Goal: Task Accomplishment & Management: Manage account settings

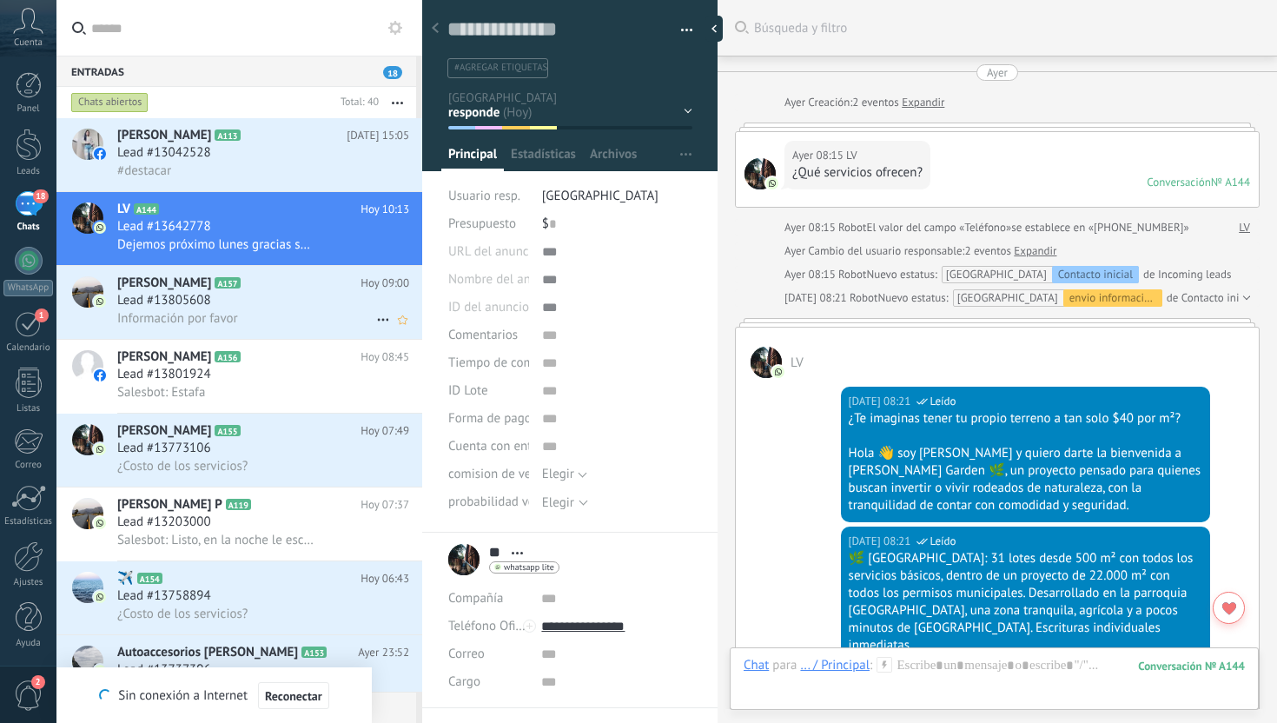
scroll to position [26, 0]
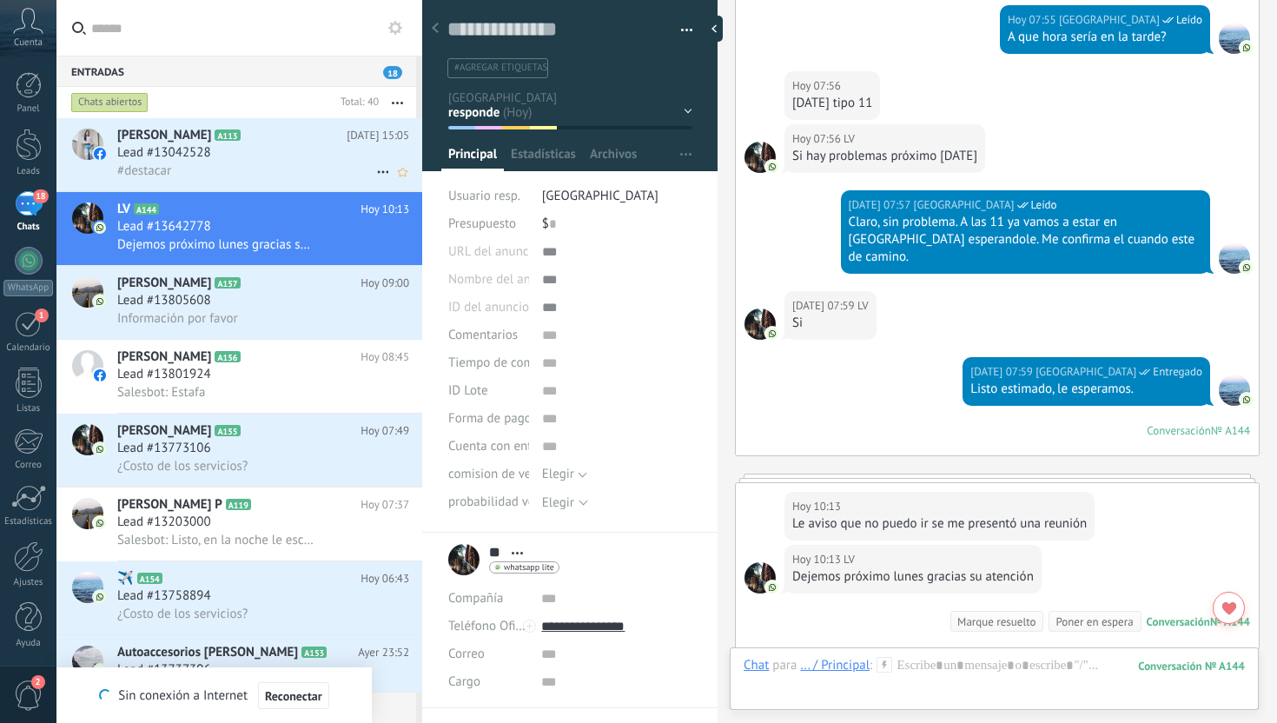
click at [322, 169] on div "#destacar" at bounding box center [263, 171] width 292 height 18
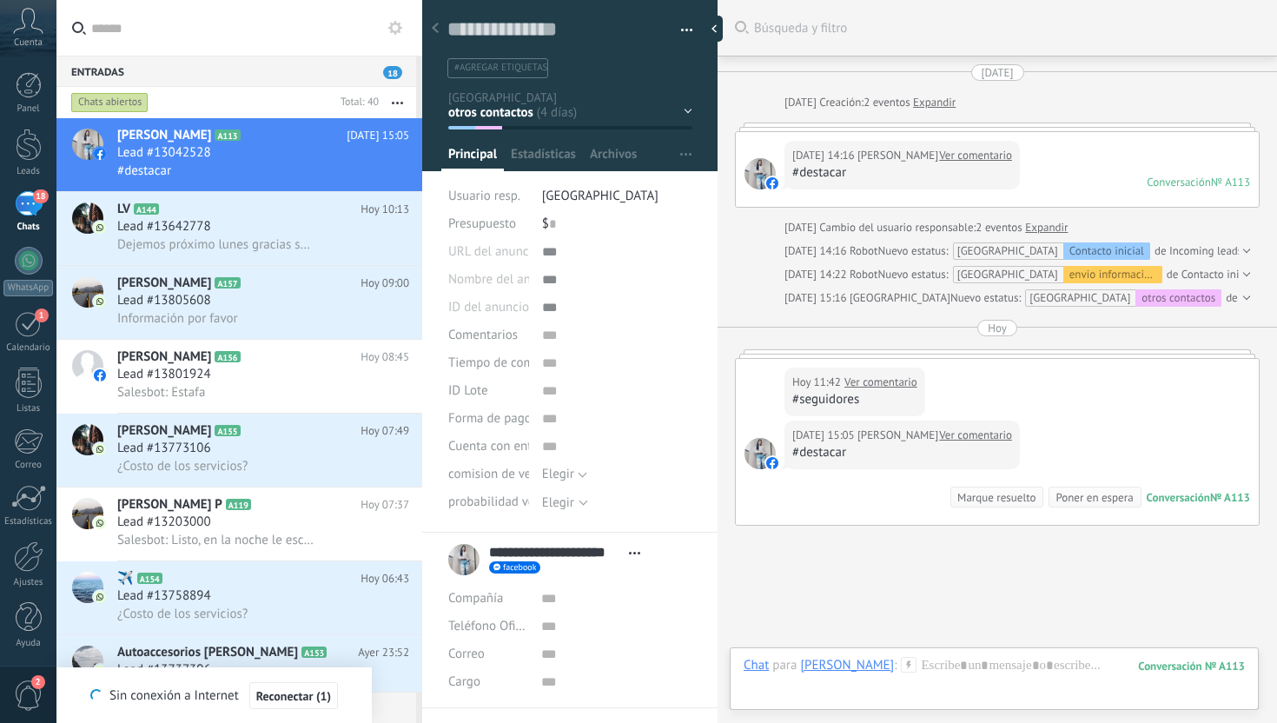
scroll to position [26, 0]
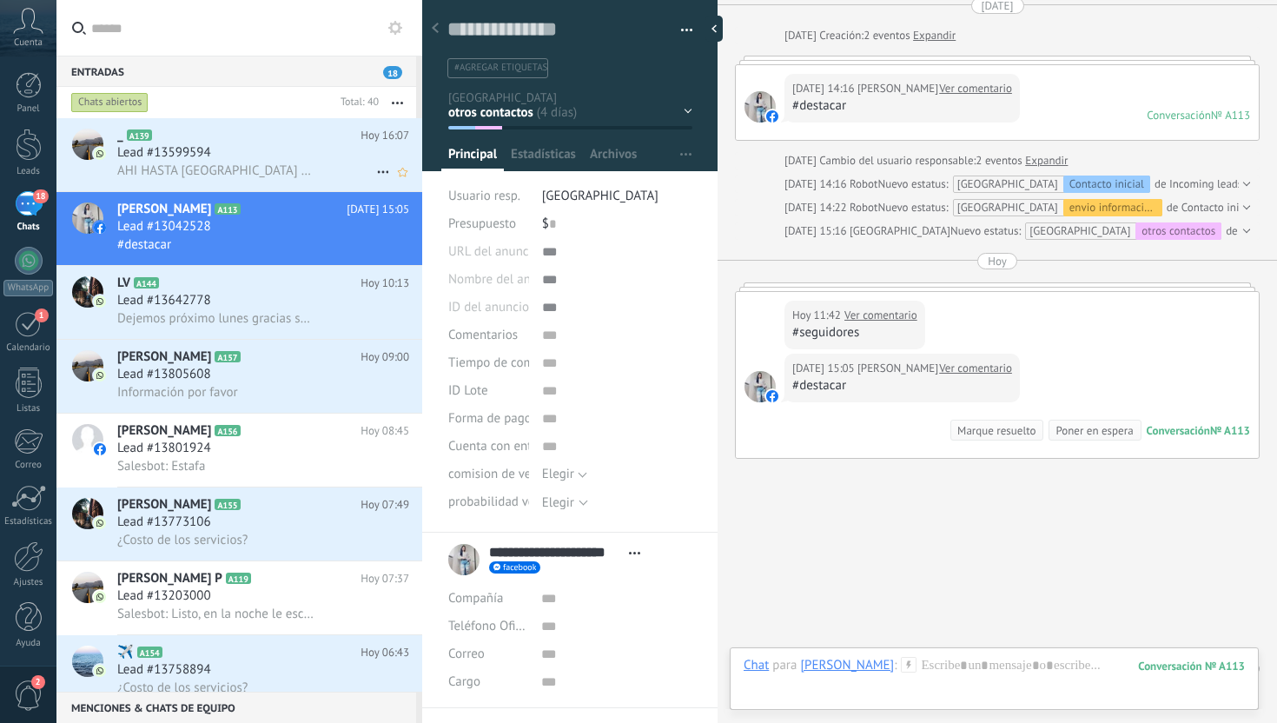
click at [277, 176] on span "AHI HASTA [GEOGRAPHIC_DATA] POR UN 18" at bounding box center [215, 170] width 196 height 17
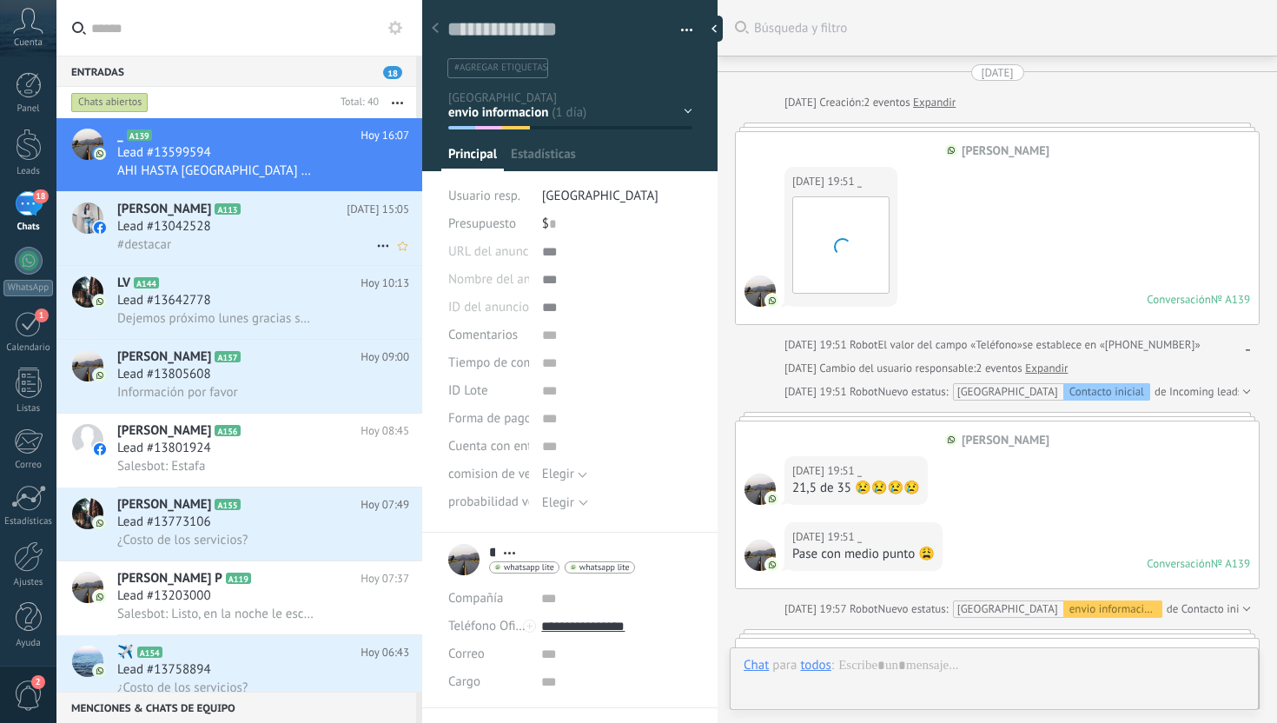
scroll to position [1585, 0]
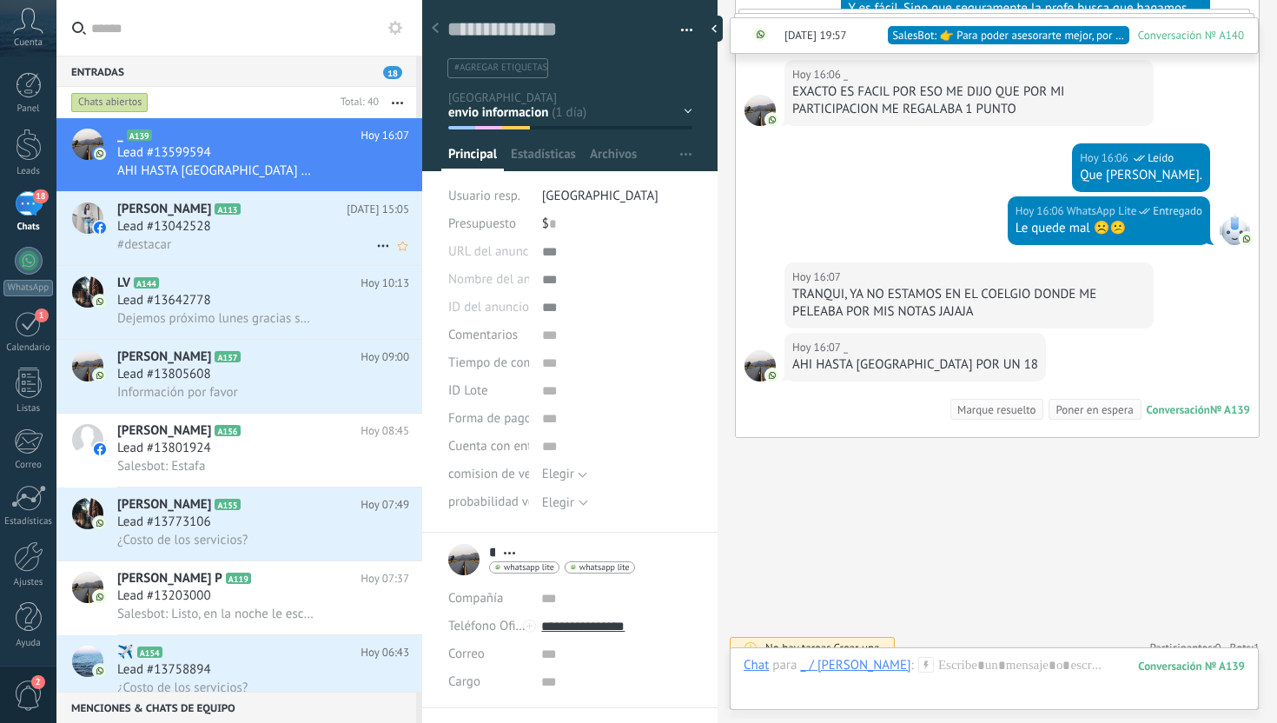
click at [231, 232] on div "Lead #13042528" at bounding box center [263, 226] width 292 height 17
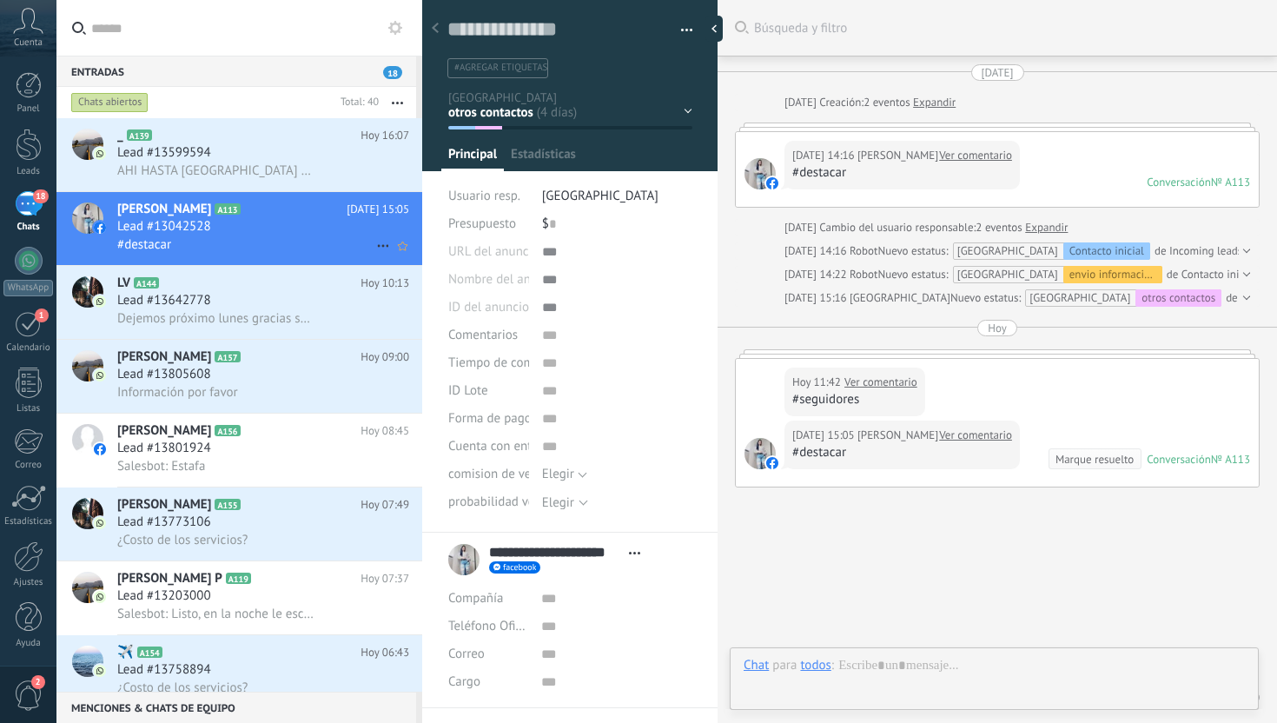
scroll to position [67, 0]
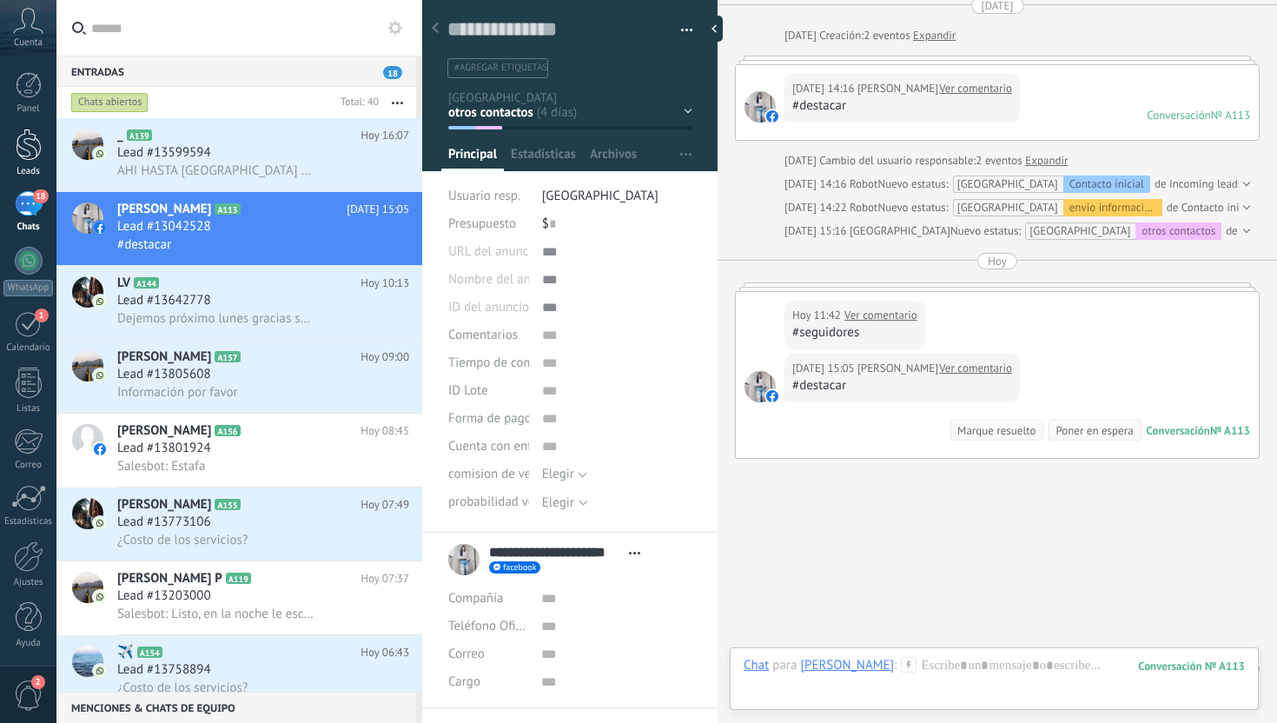
click at [30, 162] on link "Leads" at bounding box center [28, 153] width 56 height 49
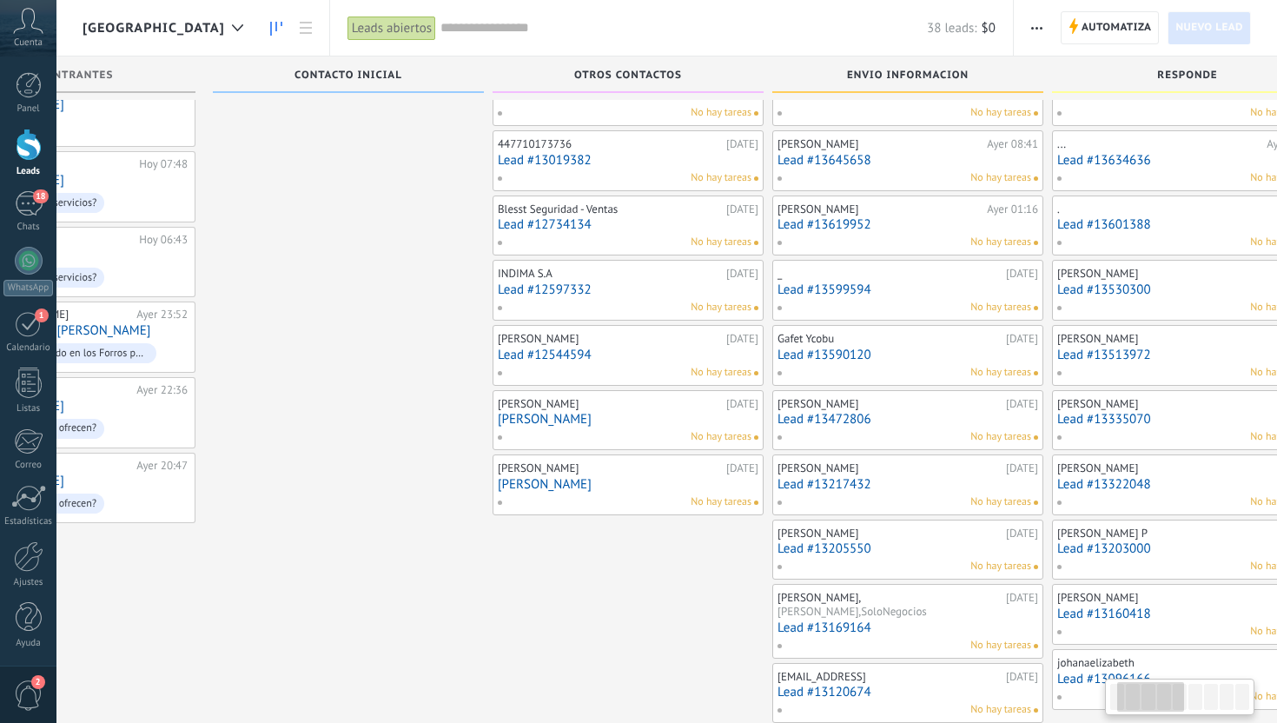
scroll to position [119, 0]
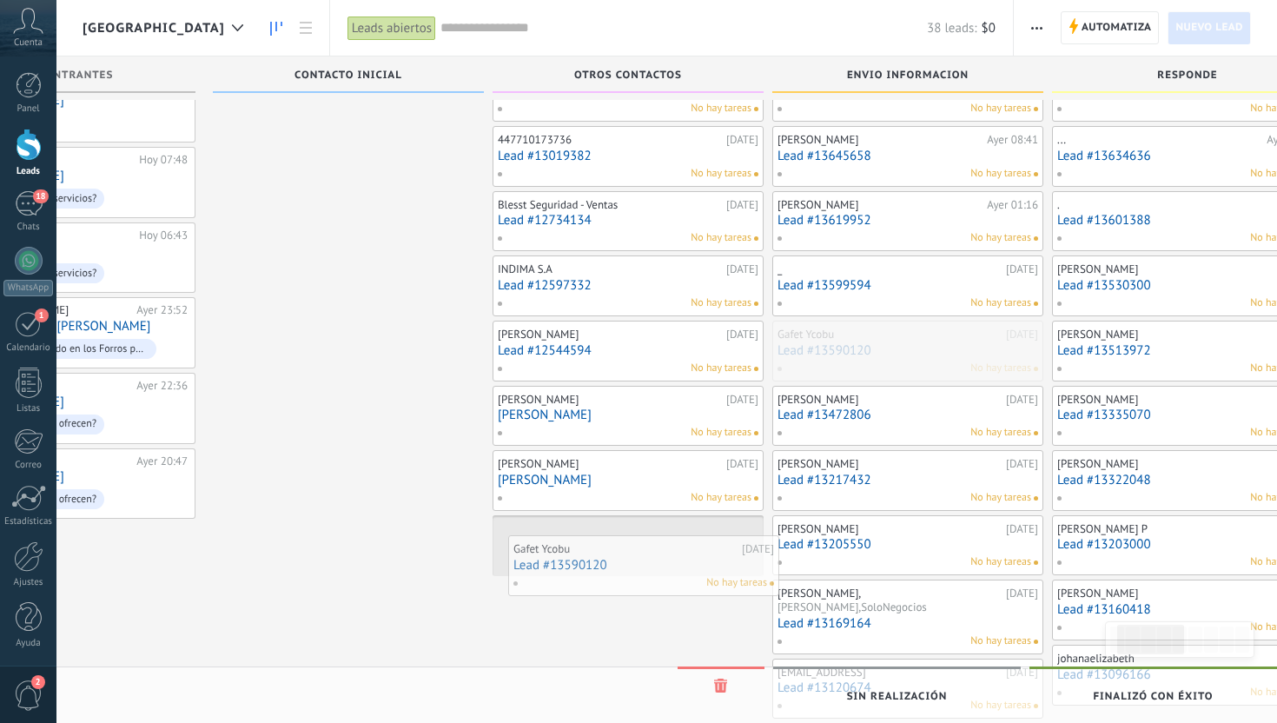
drag, startPoint x: 889, startPoint y: 359, endPoint x: 622, endPoint y: 572, distance: 341.3
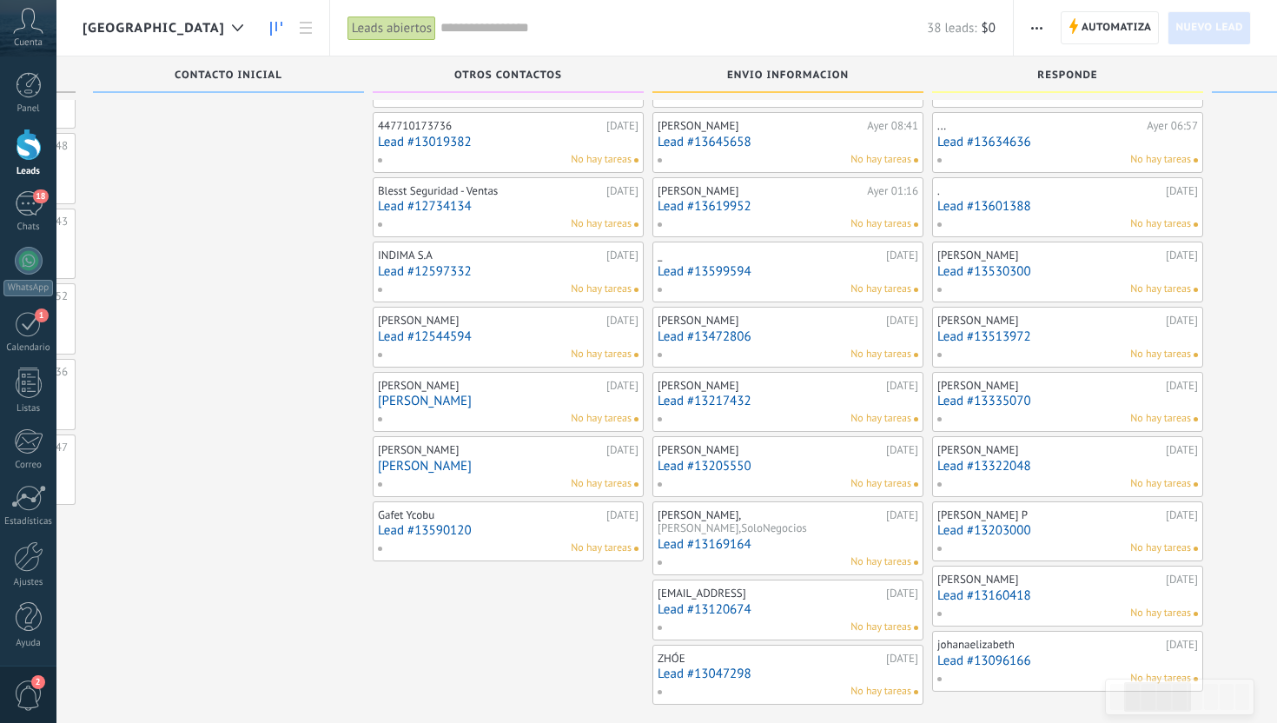
scroll to position [135, 0]
click at [776, 275] on link "Lead #13599594" at bounding box center [788, 269] width 261 height 15
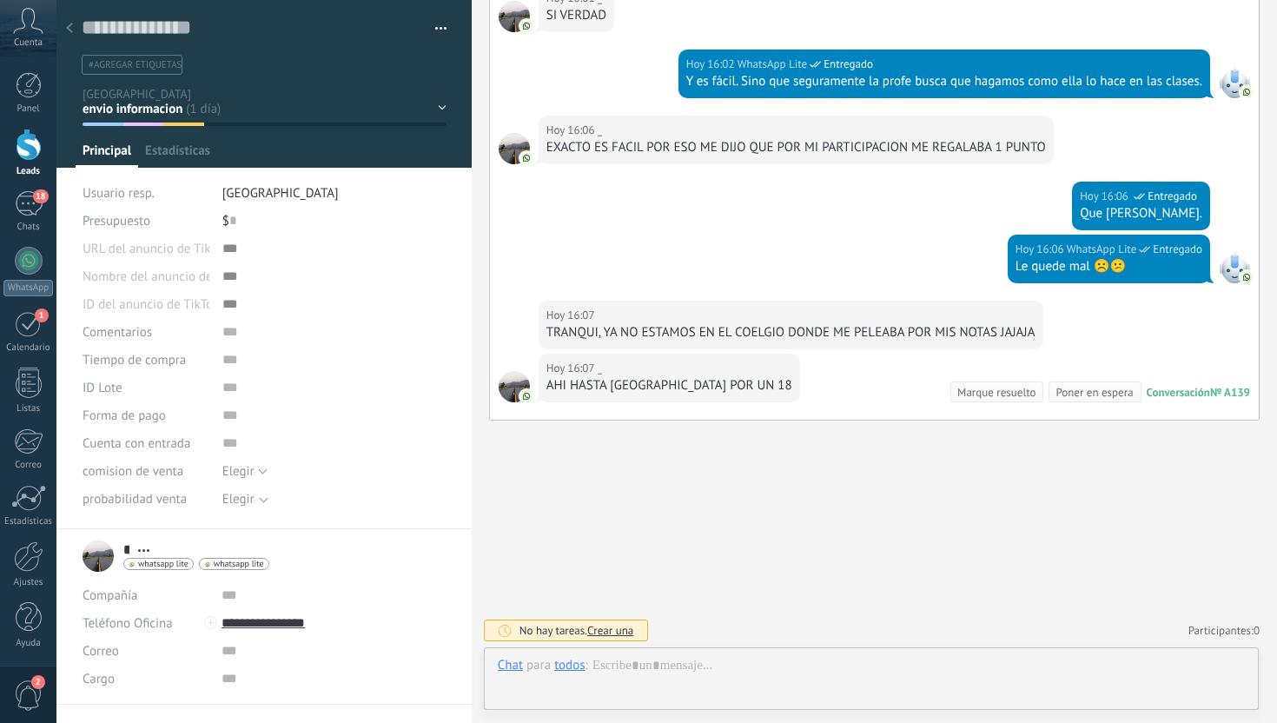
scroll to position [26, 0]
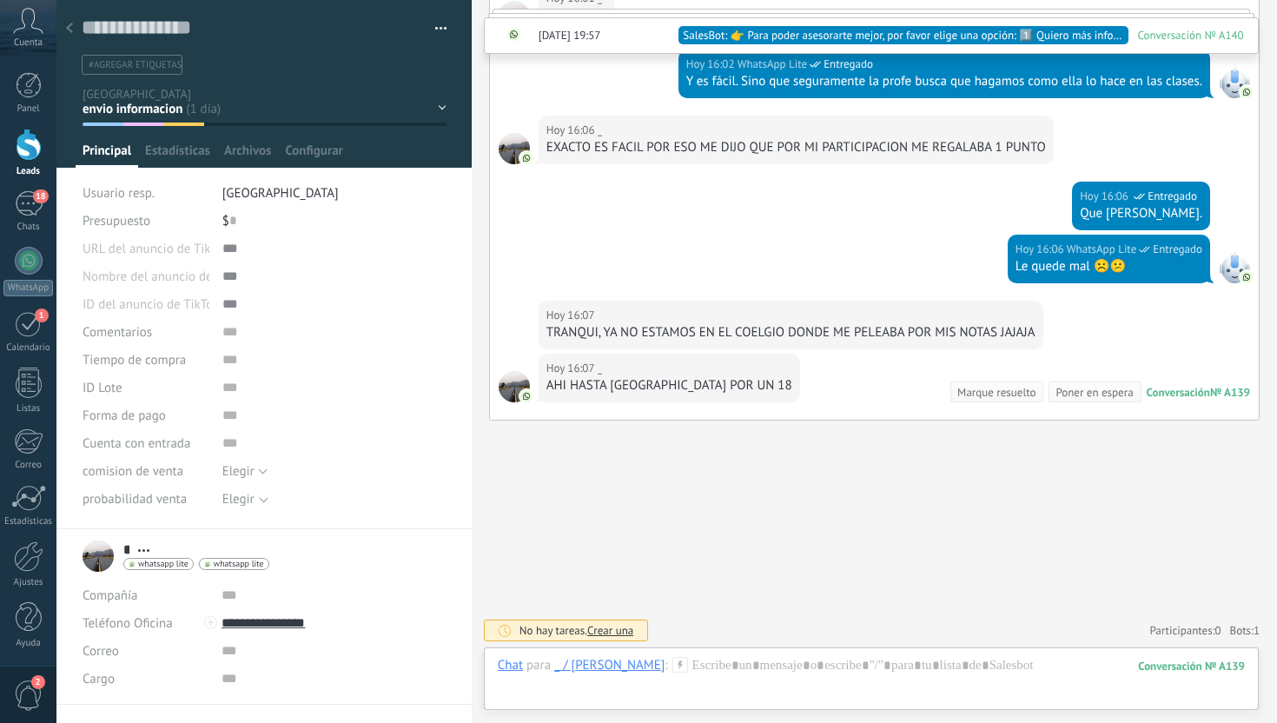
click at [71, 33] on use at bounding box center [69, 28] width 7 height 10
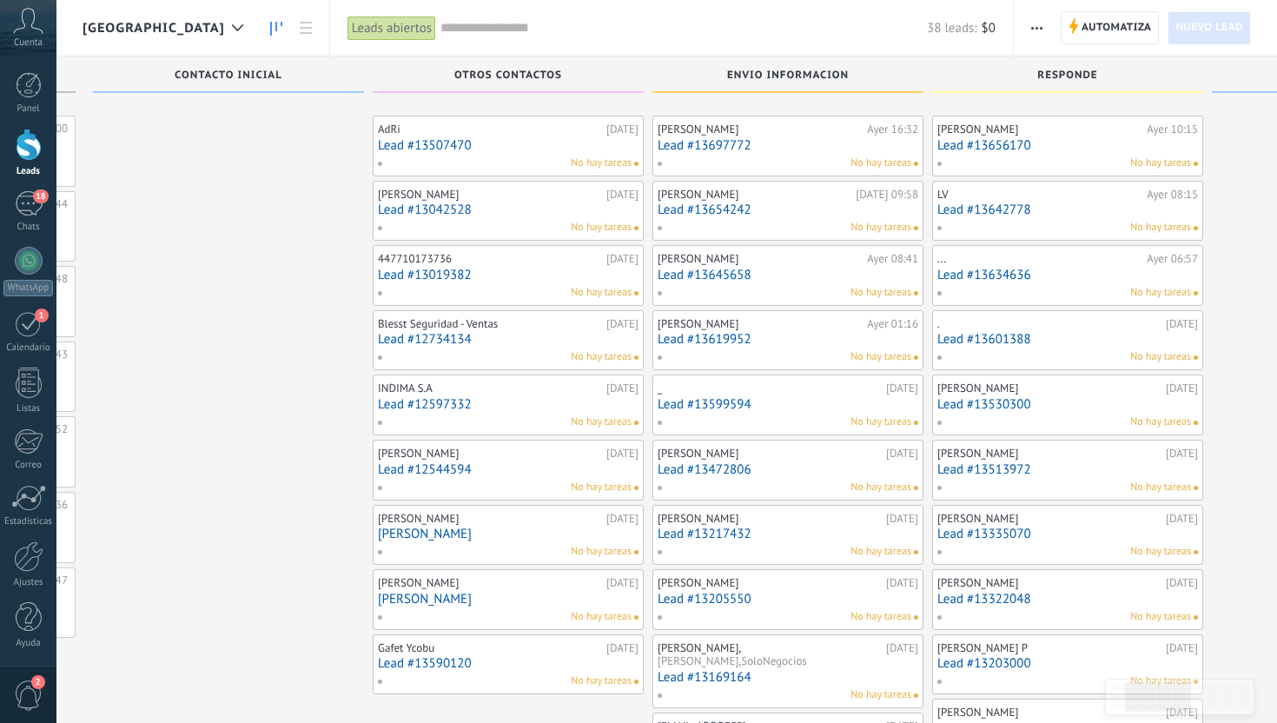
scroll to position [135, 0]
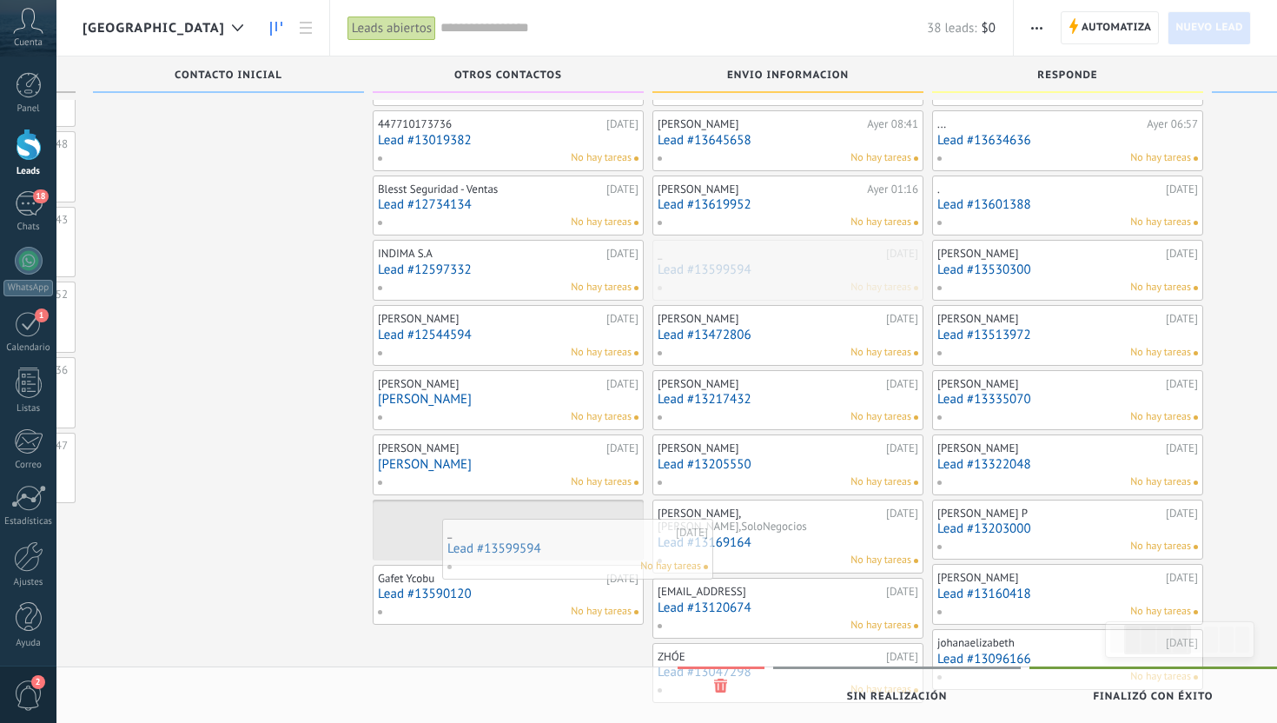
drag, startPoint x: 756, startPoint y: 270, endPoint x: 560, endPoint y: 551, distance: 342.0
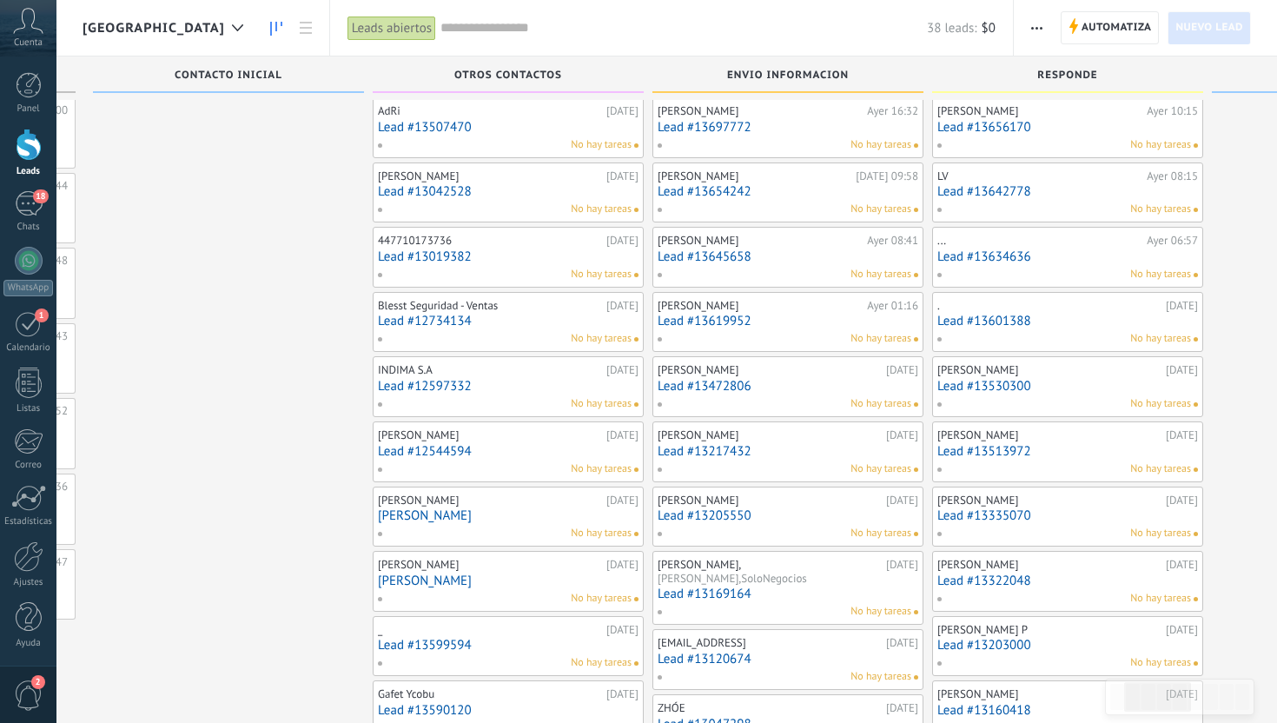
scroll to position [0, 0]
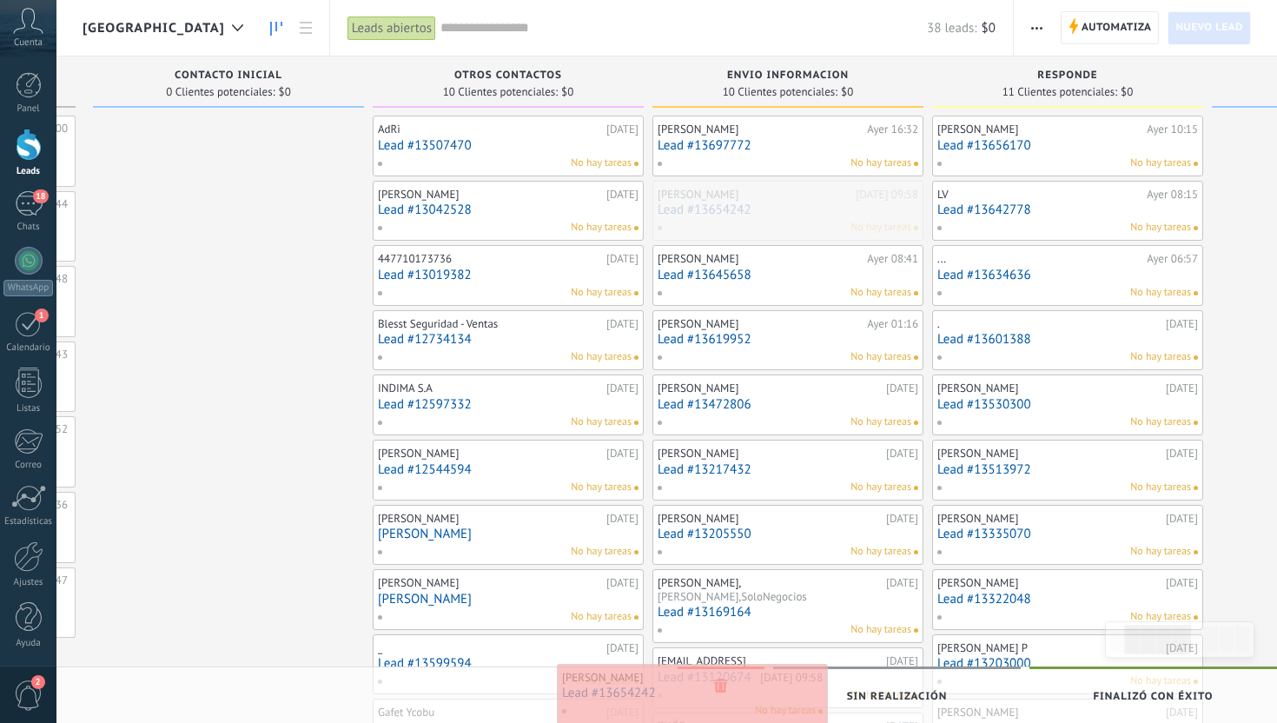
drag, startPoint x: 814, startPoint y: 214, endPoint x: 719, endPoint y: 697, distance: 492.3
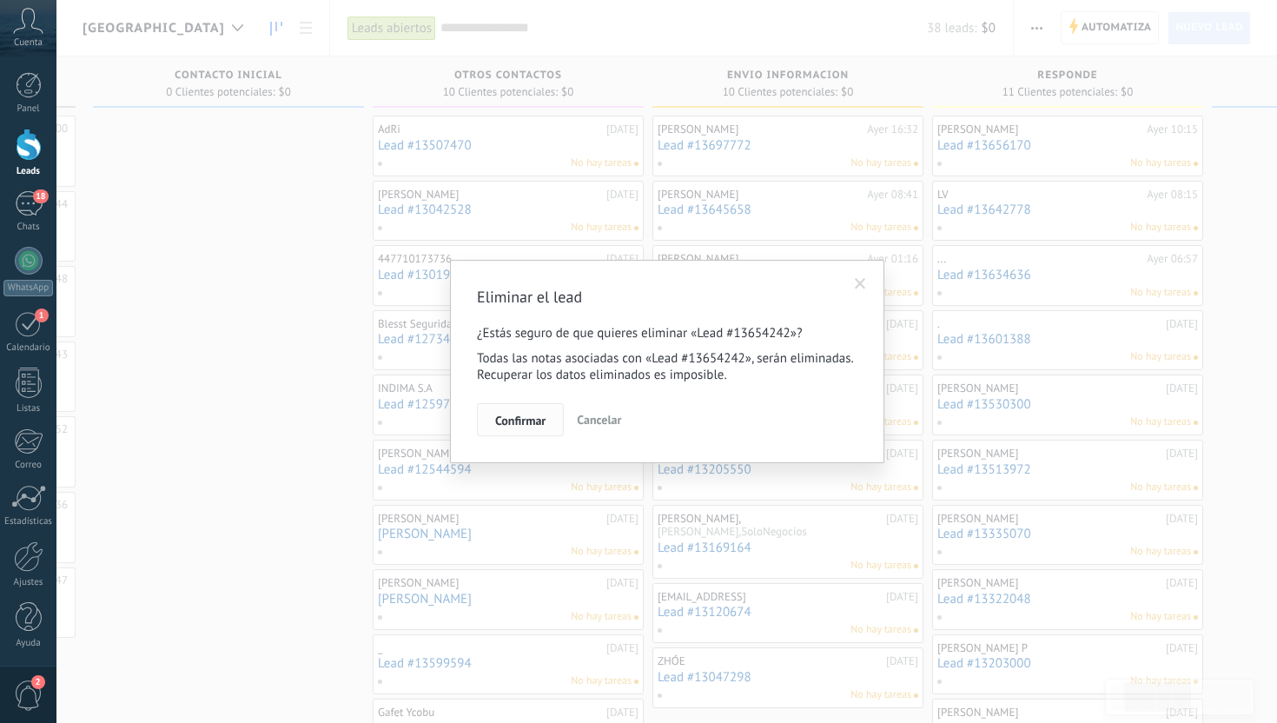
click at [537, 423] on span "Confirmar" at bounding box center [520, 420] width 50 height 12
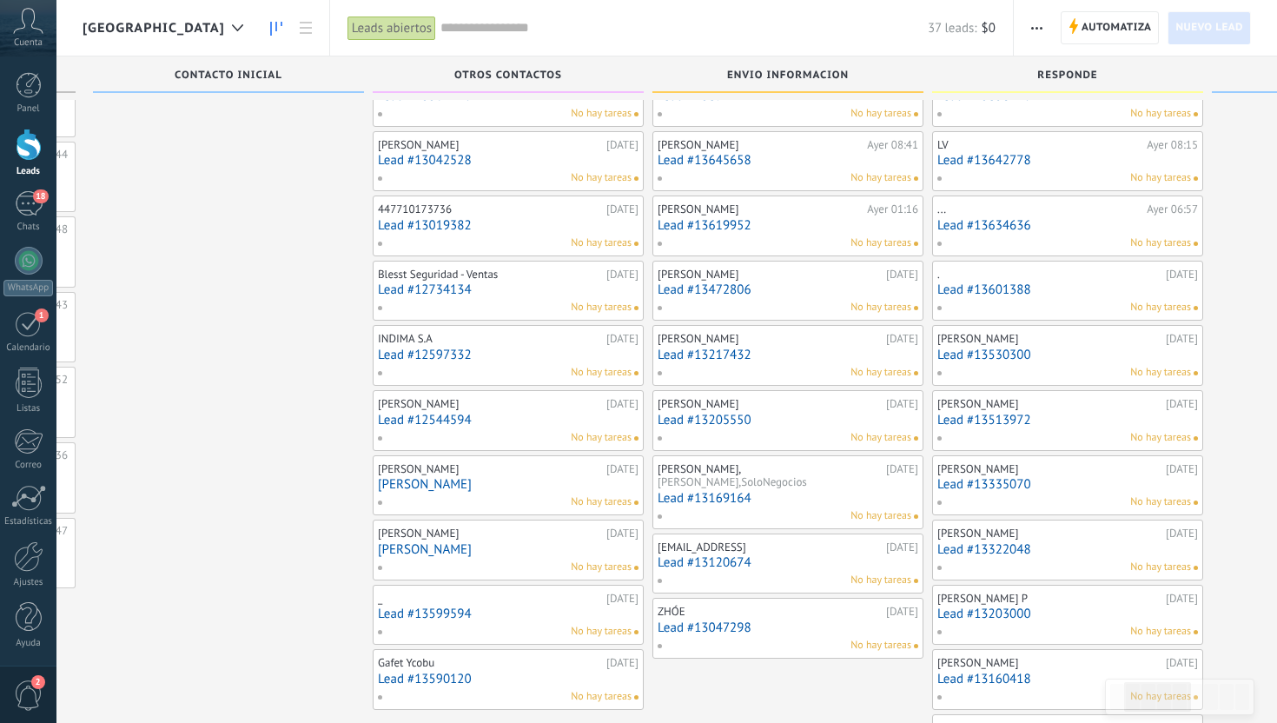
click at [1041, 232] on link "Lead #13634636" at bounding box center [1068, 225] width 261 height 15
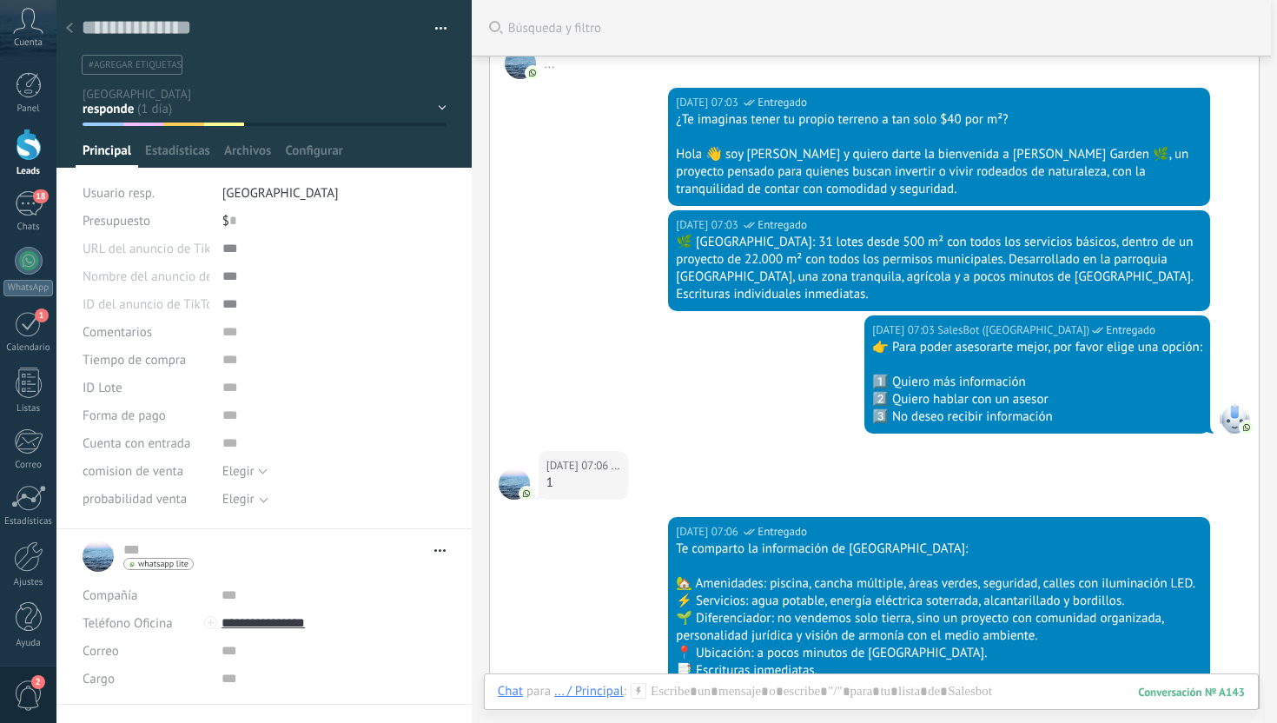
scroll to position [296, 0]
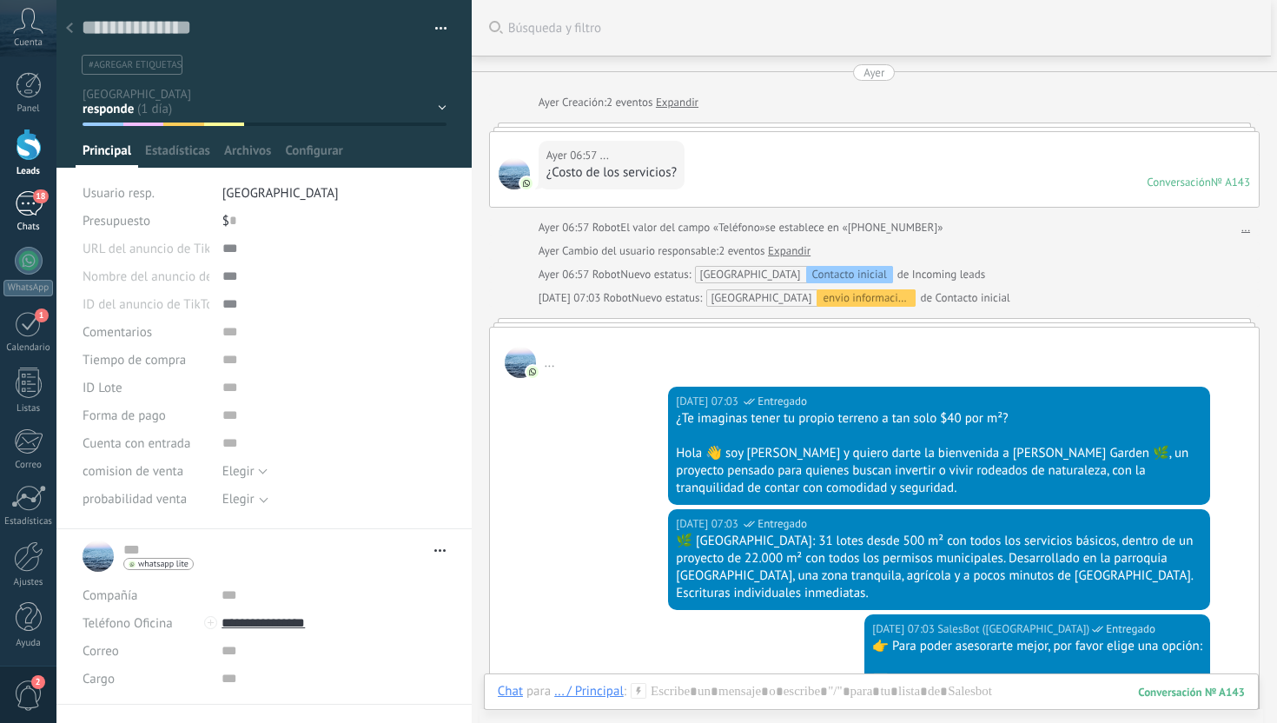
click at [31, 203] on div "18" at bounding box center [29, 203] width 28 height 25
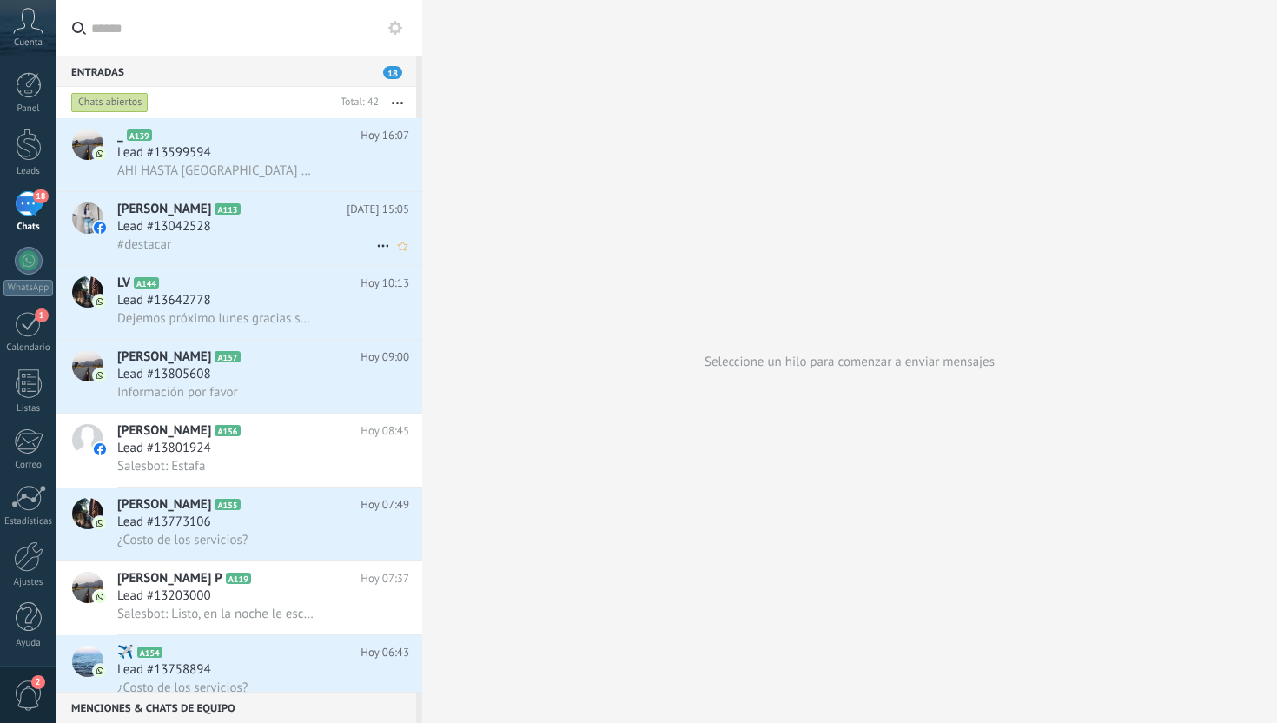
click at [267, 228] on div "Lead #13042528" at bounding box center [263, 226] width 292 height 17
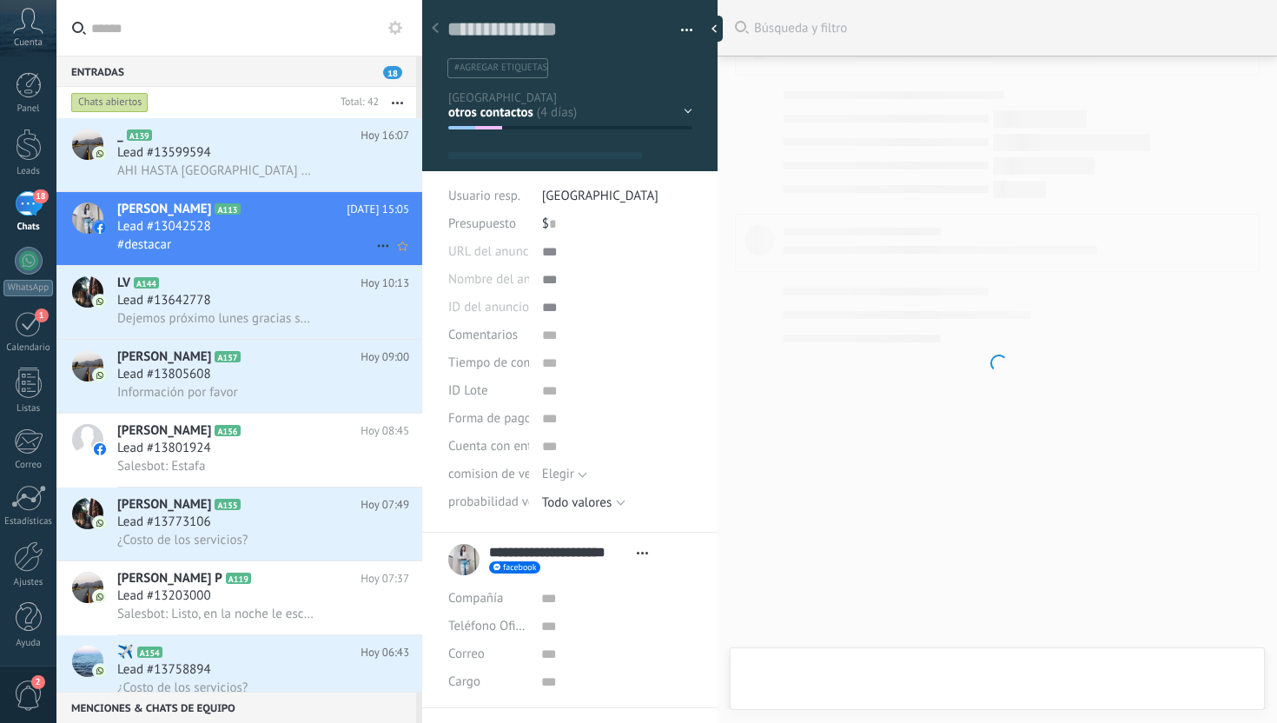
scroll to position [26, 0]
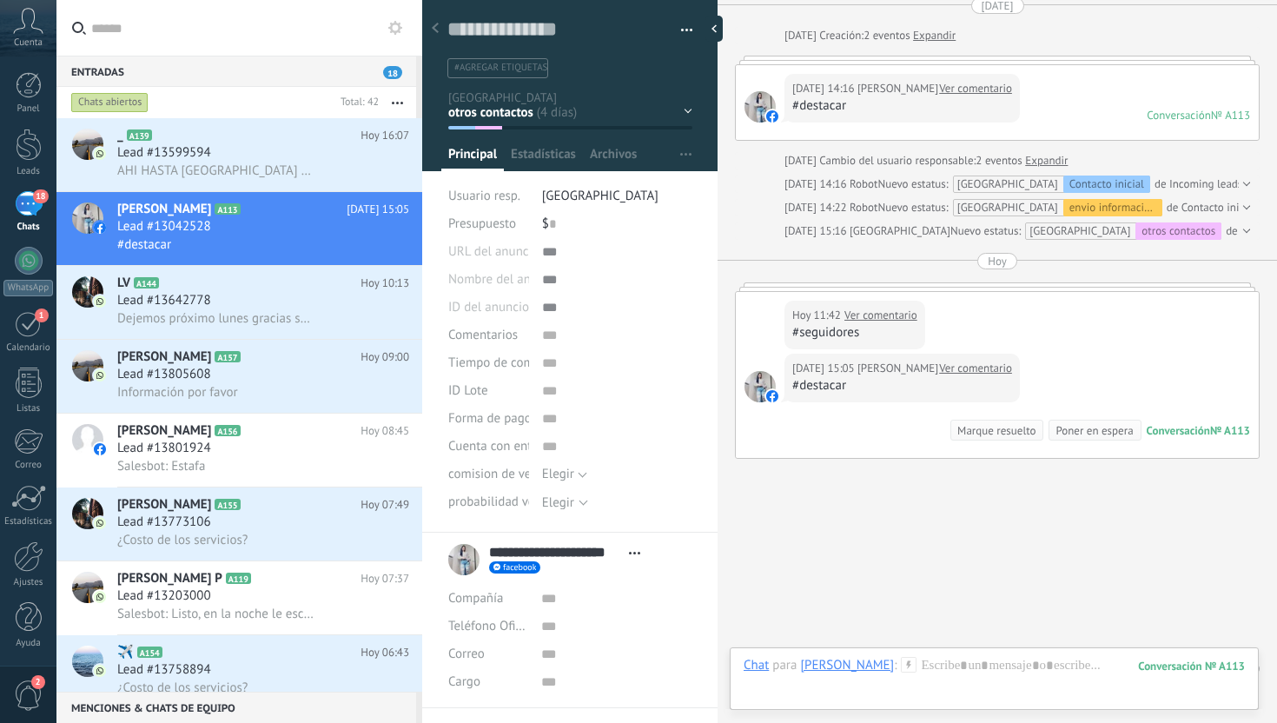
click at [0, 0] on div "Contacto inicial otros contactos envio informacion responde interesados cita pr…" at bounding box center [0, 0] width 0 height 0
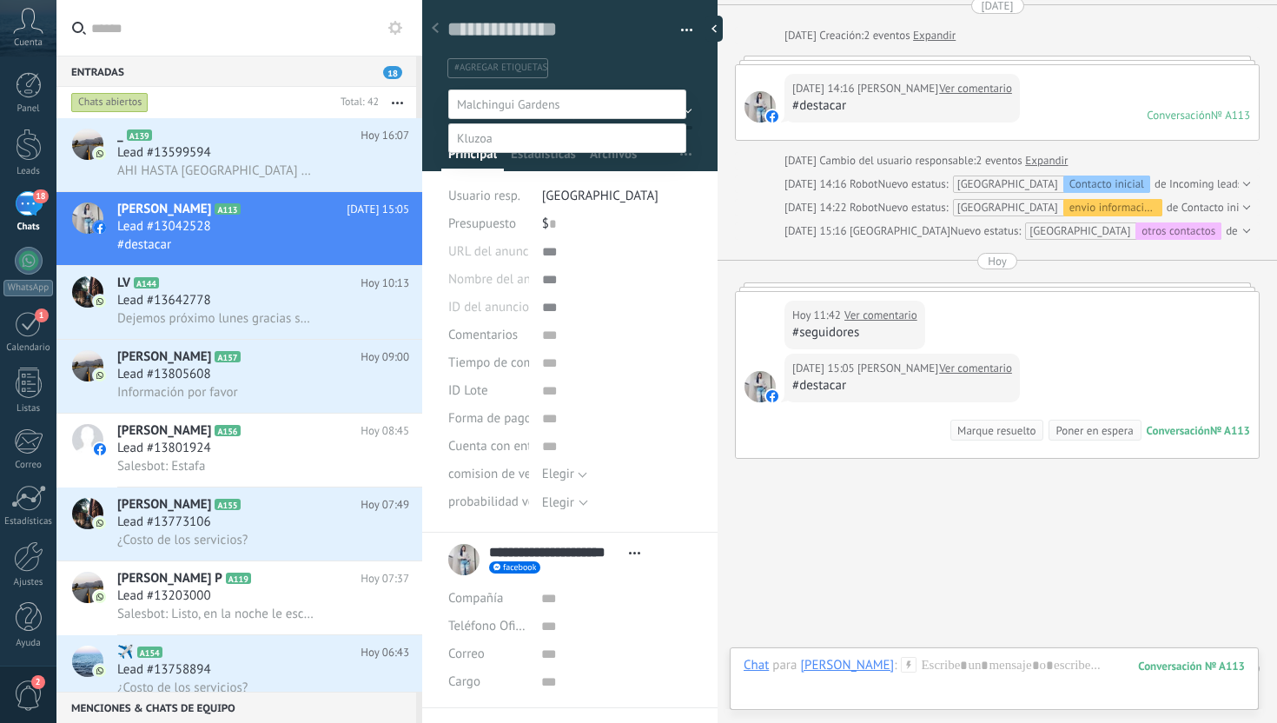
click at [0, 0] on label "otros contactos" at bounding box center [0, 0] width 0 height 0
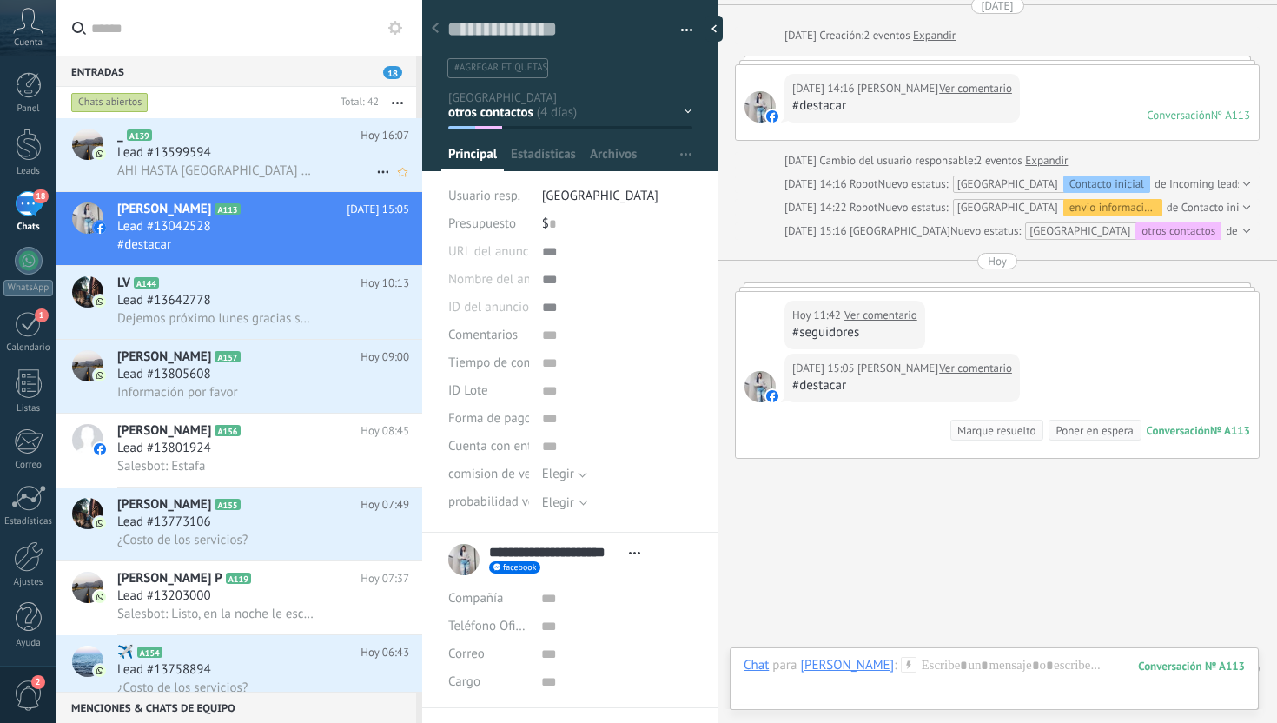
click at [289, 162] on span "AHI HASTA [GEOGRAPHIC_DATA] POR UN 18" at bounding box center [215, 170] width 196 height 17
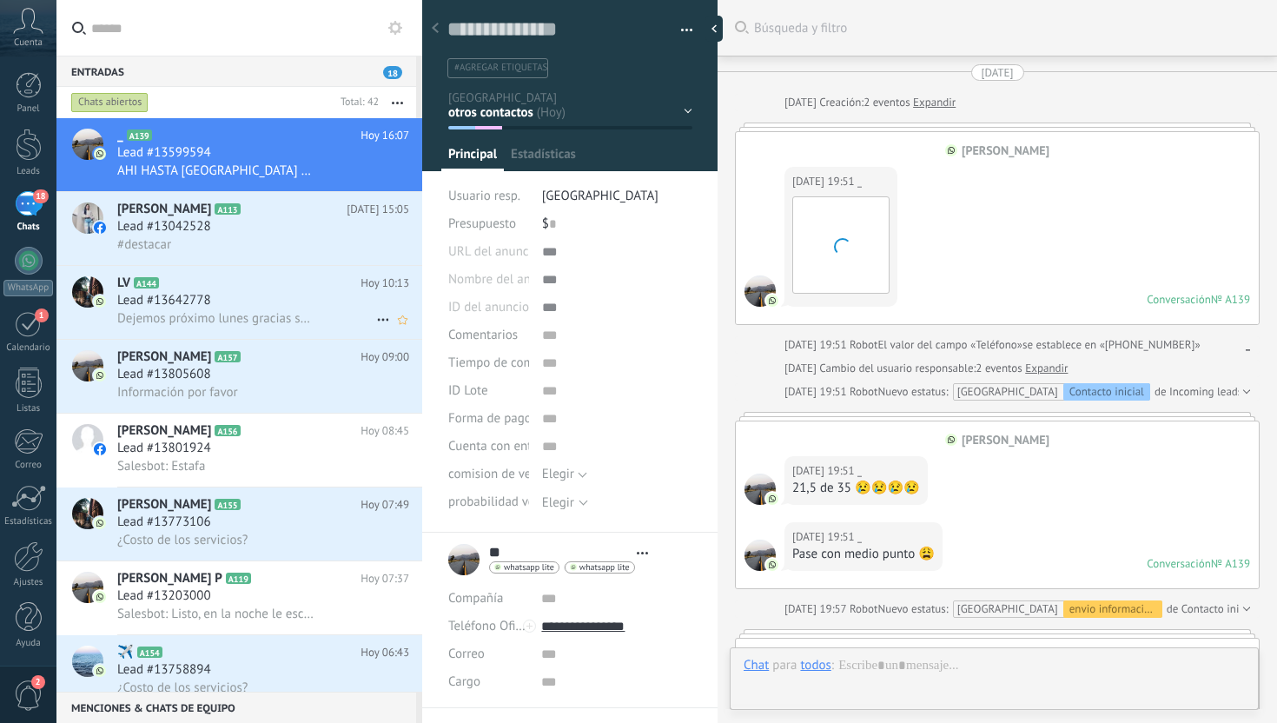
scroll to position [1590, 0]
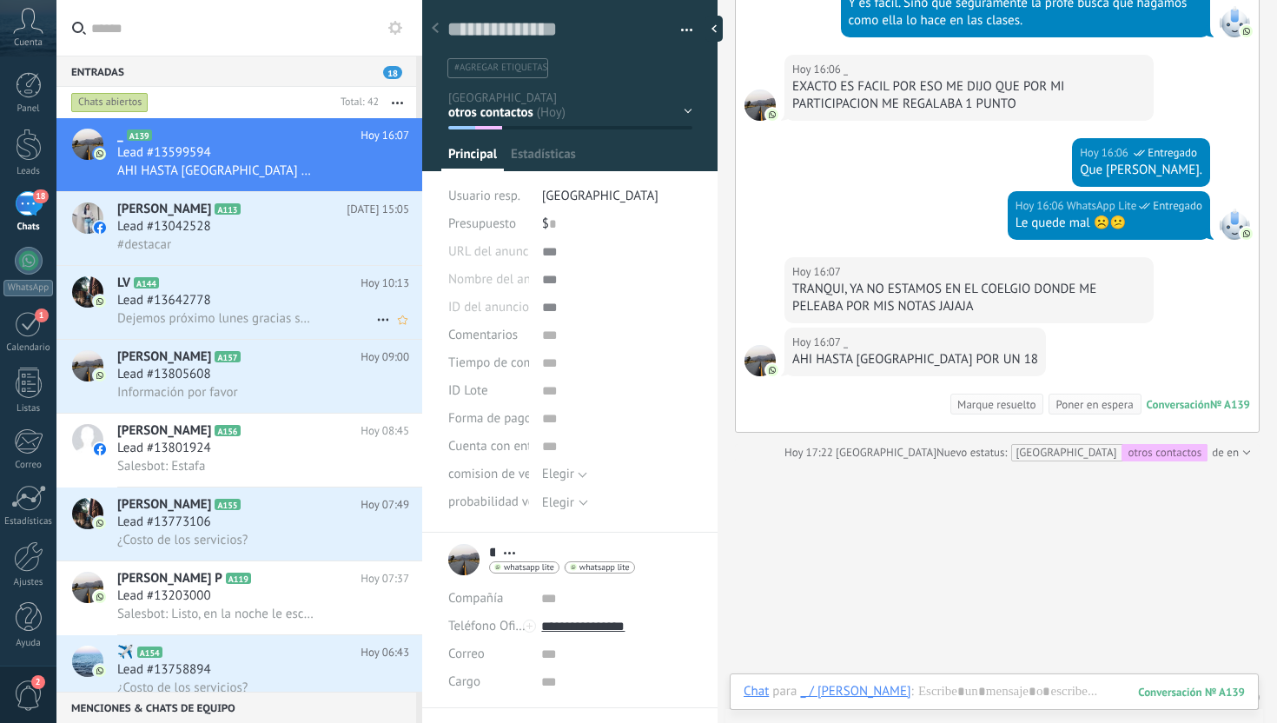
click at [255, 304] on div "Lead #13642778" at bounding box center [263, 300] width 292 height 17
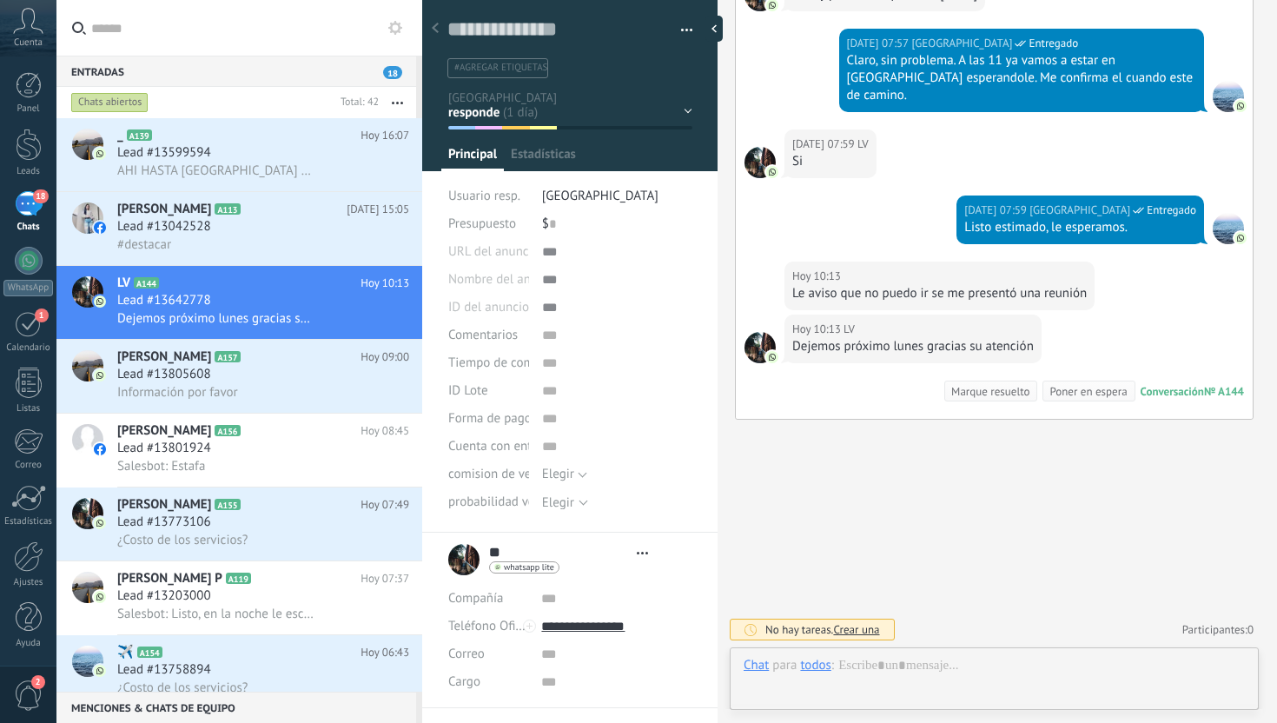
scroll to position [26, 0]
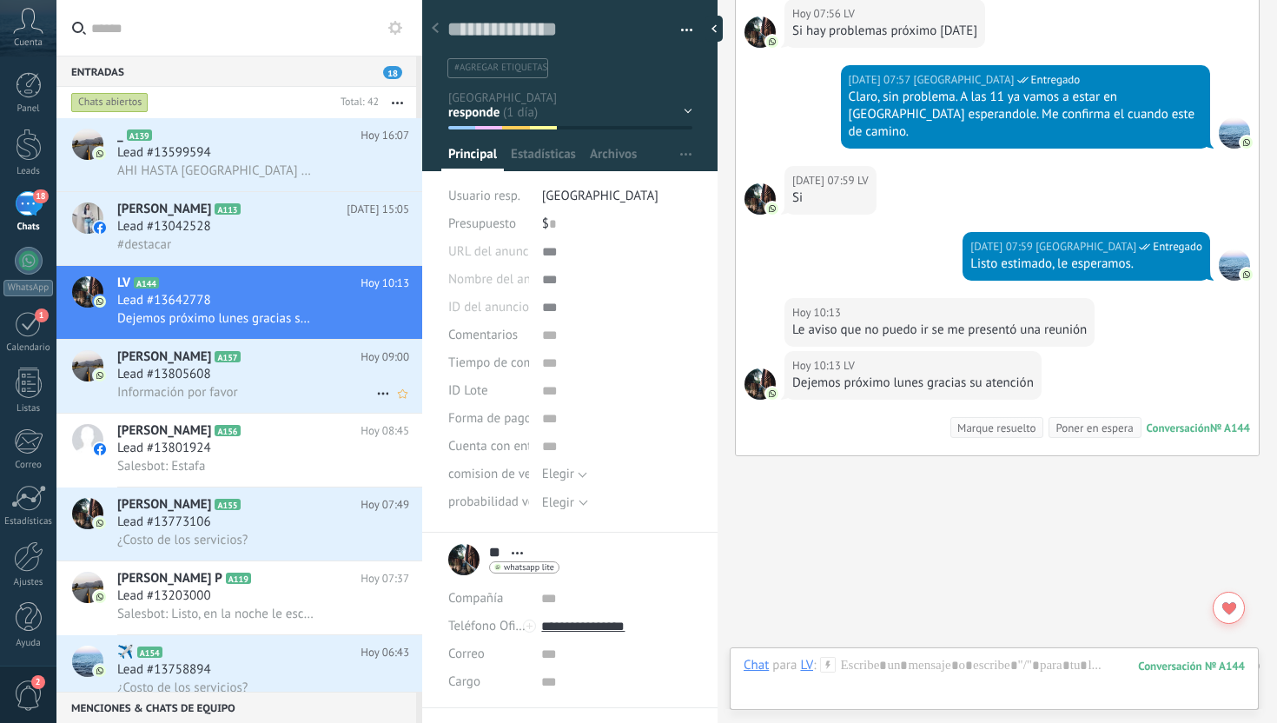
click at [288, 397] on div "Información por favor" at bounding box center [263, 392] width 292 height 18
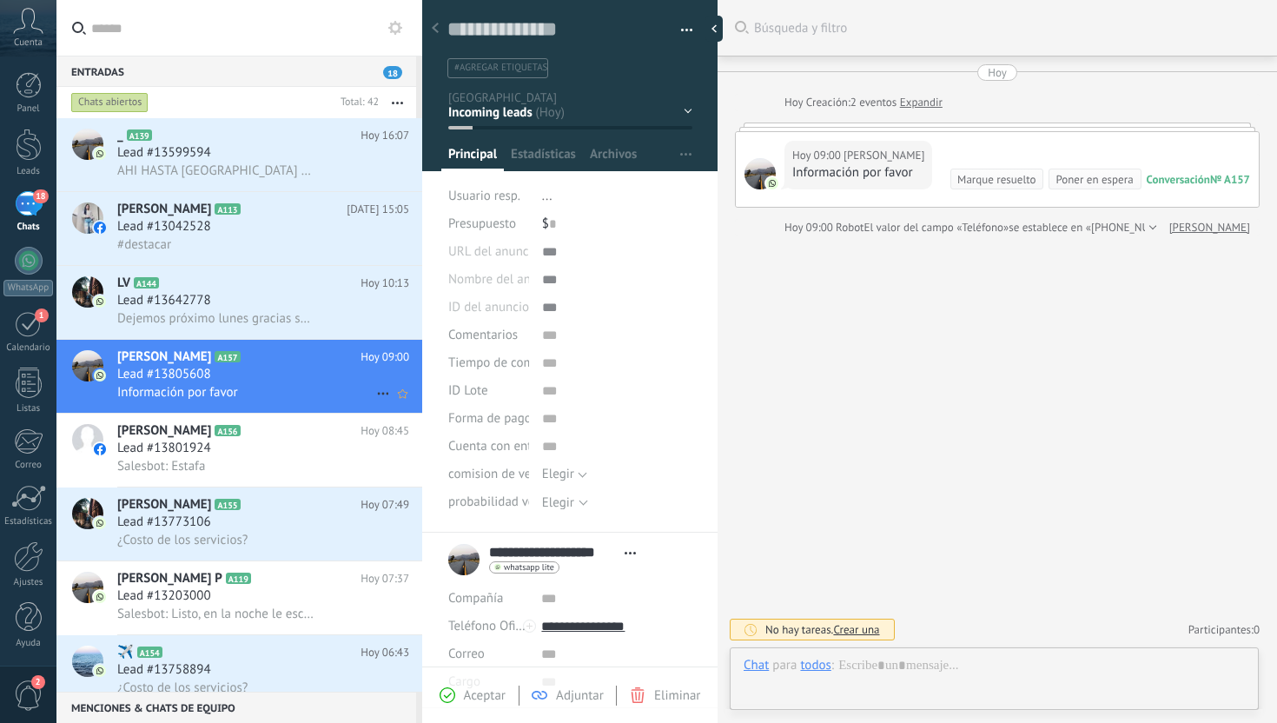
scroll to position [26, 0]
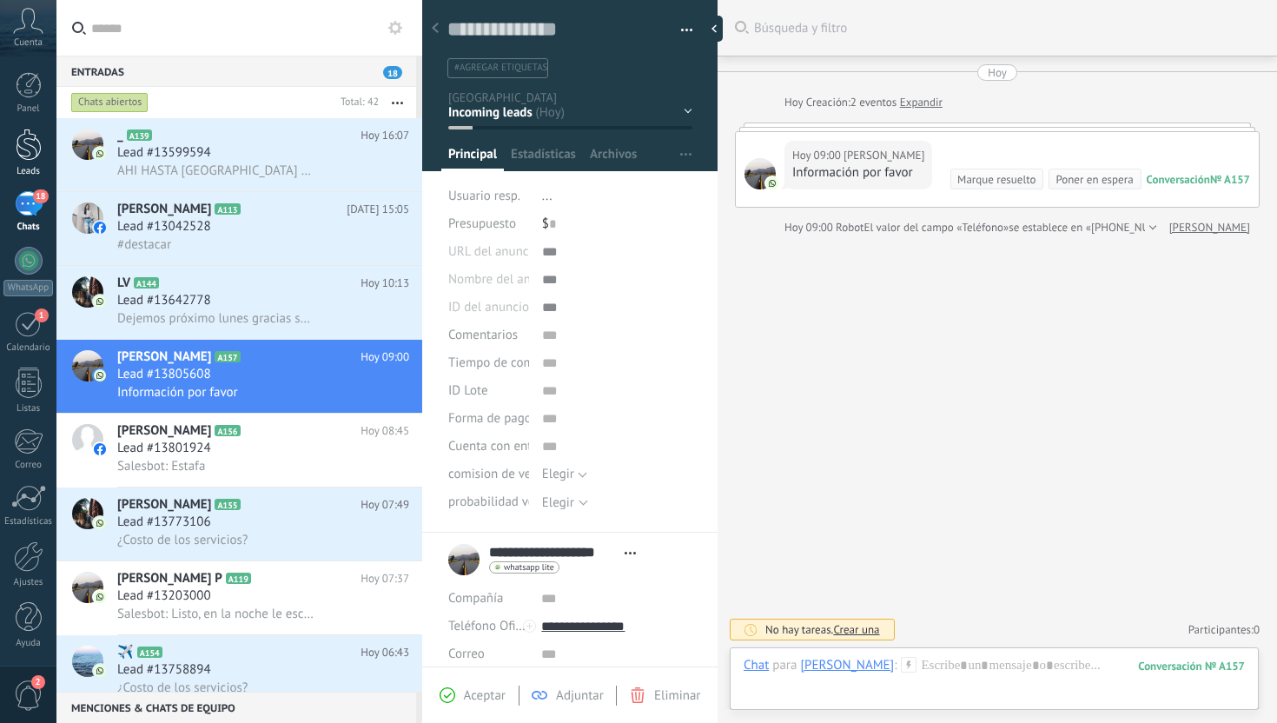
click at [30, 140] on div at bounding box center [29, 145] width 26 height 32
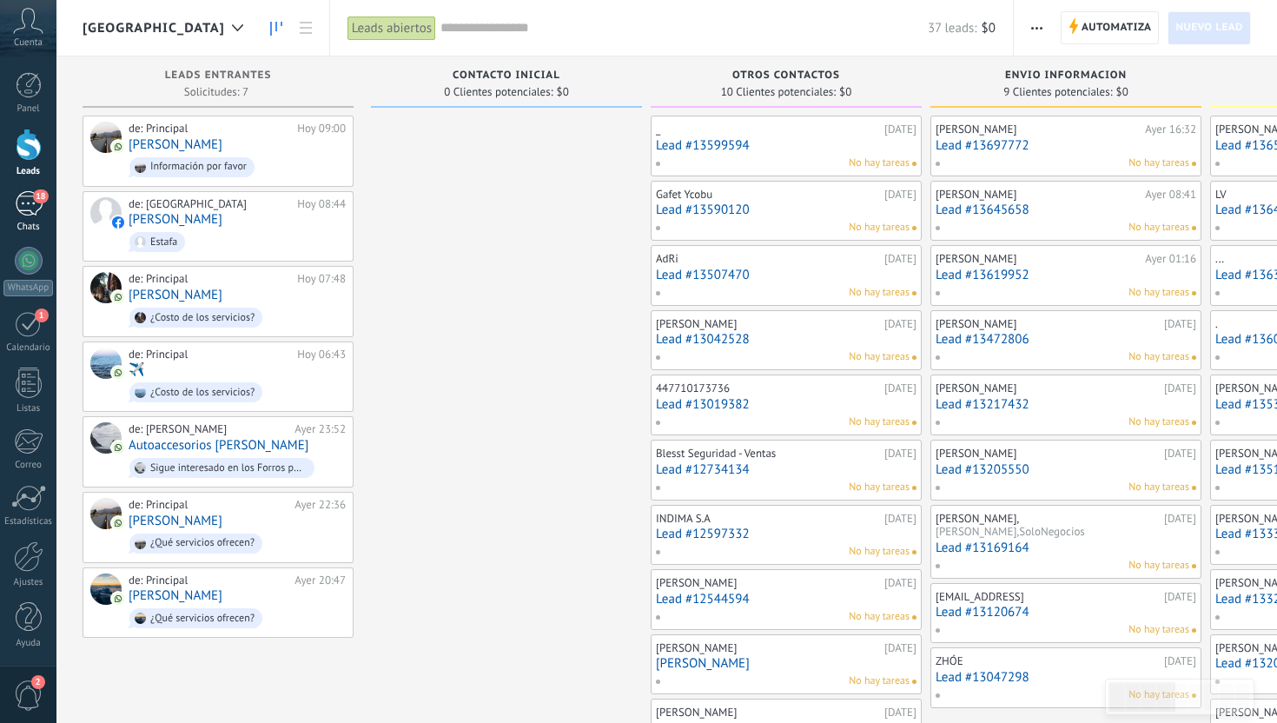
click at [31, 199] on div "18" at bounding box center [29, 203] width 28 height 25
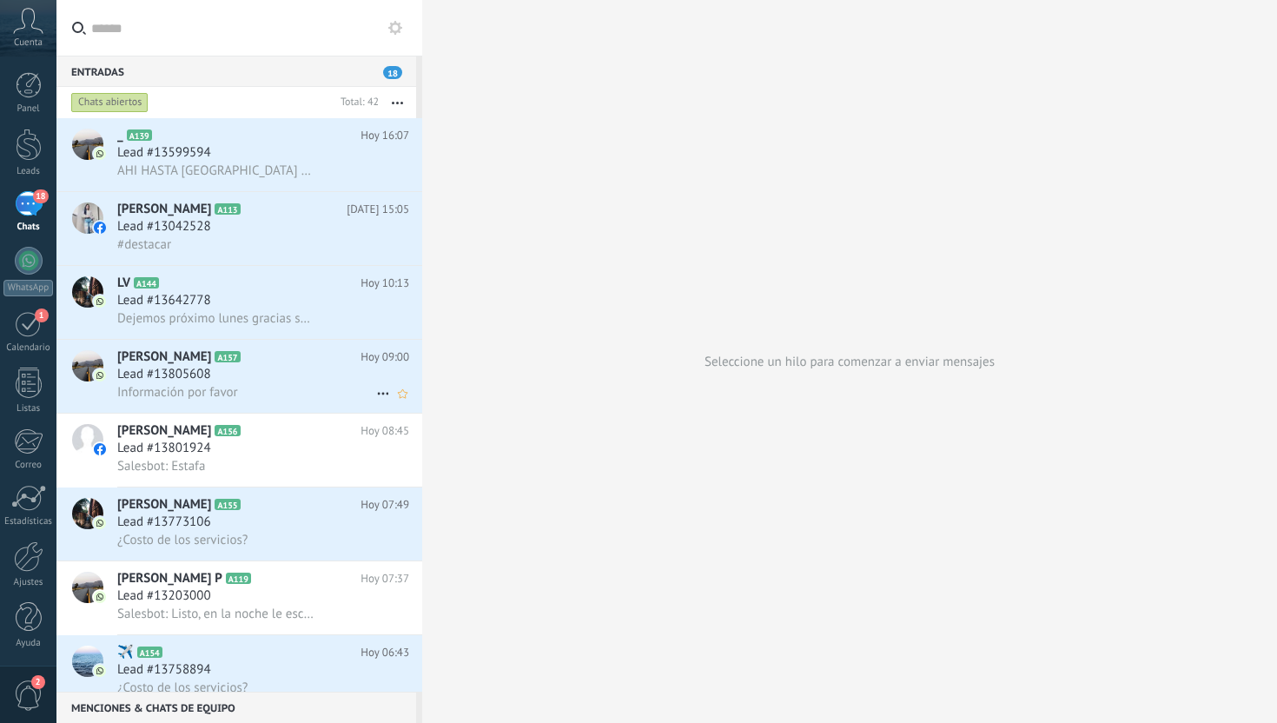
click at [249, 381] on div "Lead #13805608" at bounding box center [263, 374] width 292 height 17
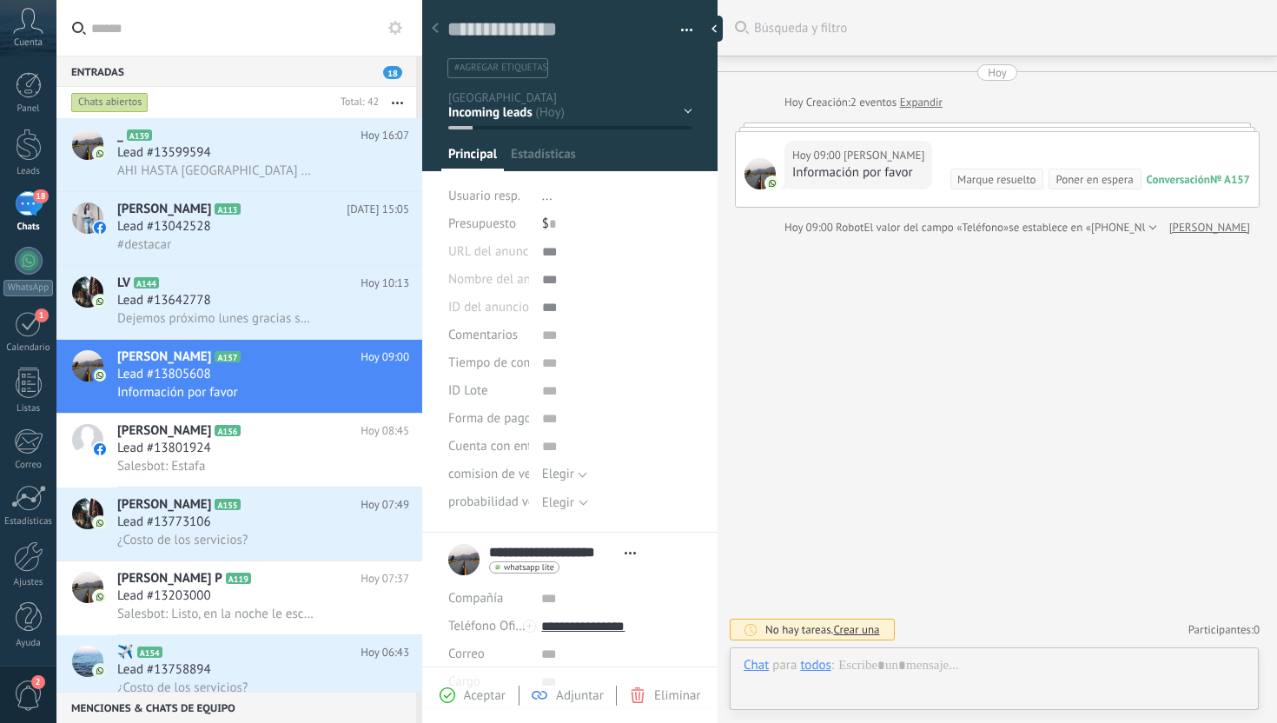
scroll to position [26, 0]
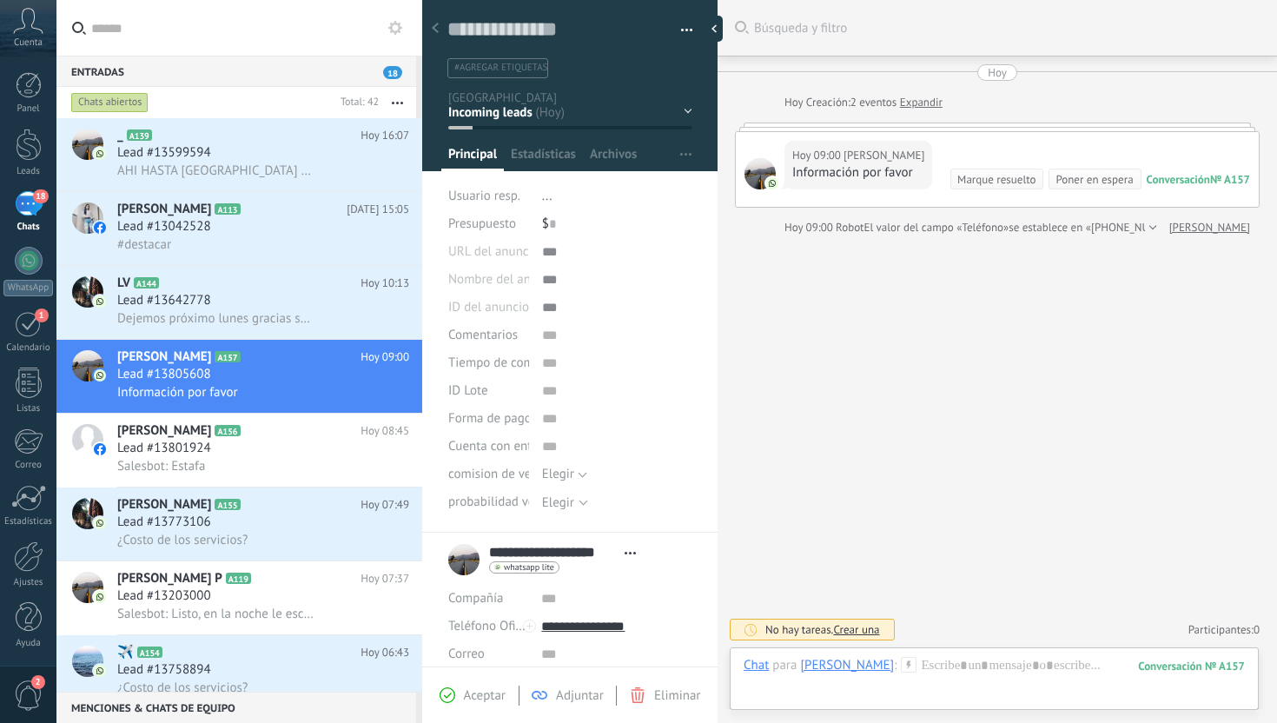
click at [0, 0] on div "Contacto inicial otros contactos envio informacion responde interesados" at bounding box center [0, 0] width 0 height 0
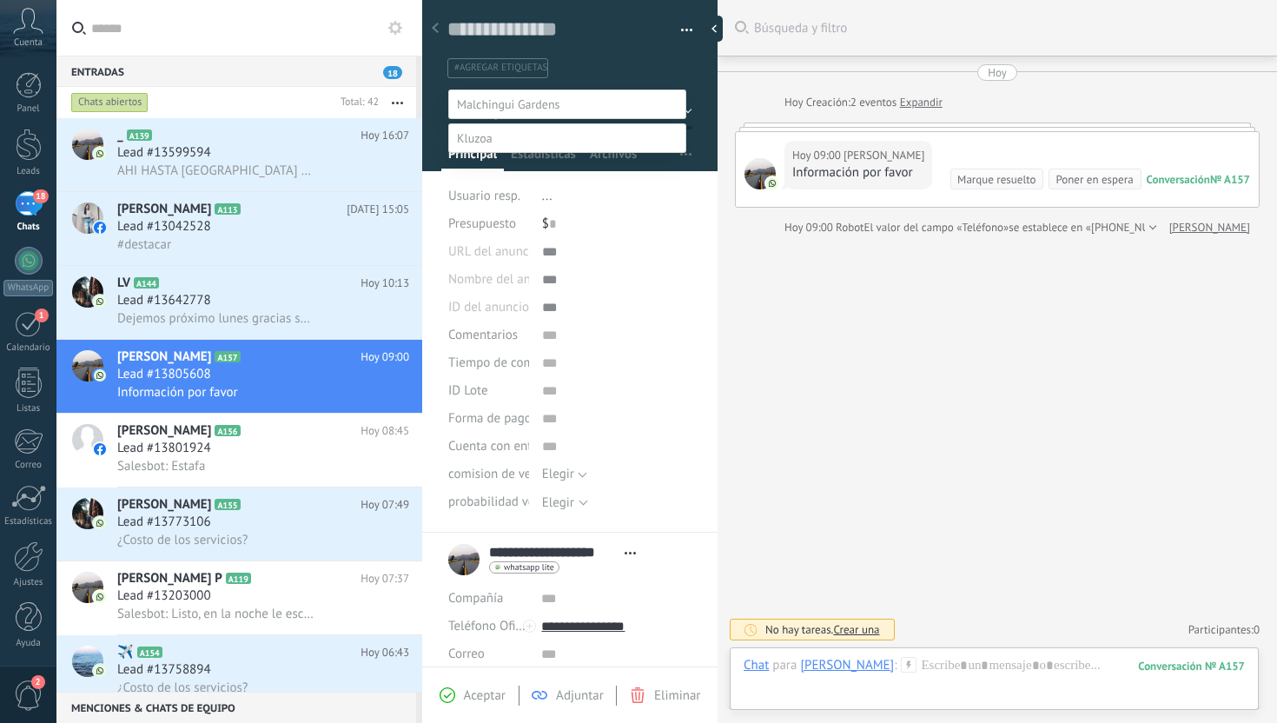
click at [0, 0] on label "envio informacion" at bounding box center [0, 0] width 0 height 0
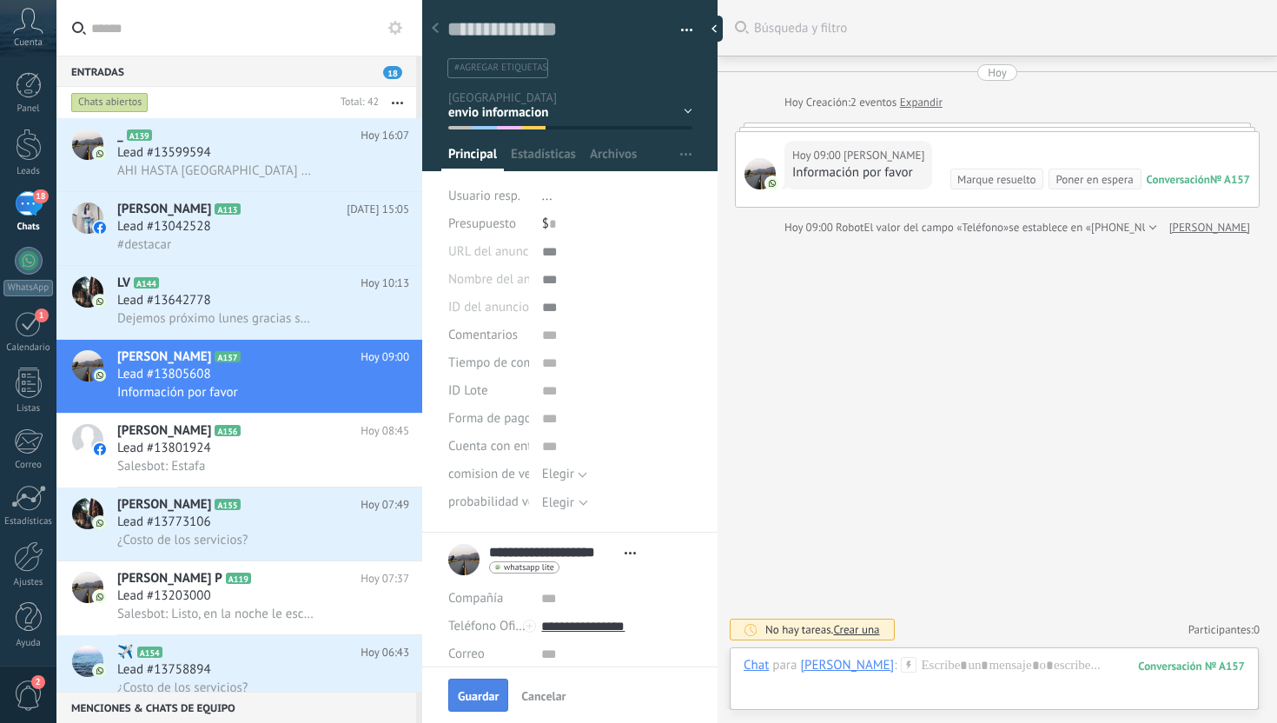
click at [467, 704] on button "Guardar" at bounding box center [478, 695] width 60 height 33
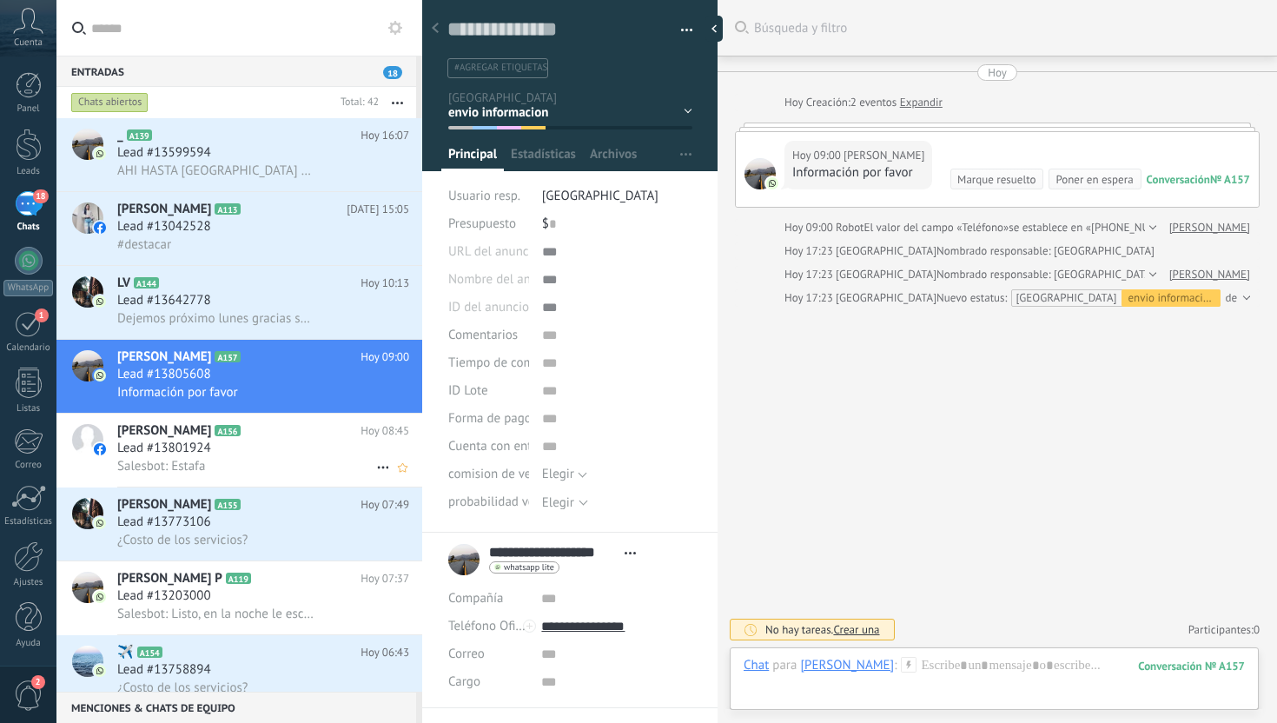
click at [249, 457] on div "Lead #13801924" at bounding box center [263, 448] width 292 height 17
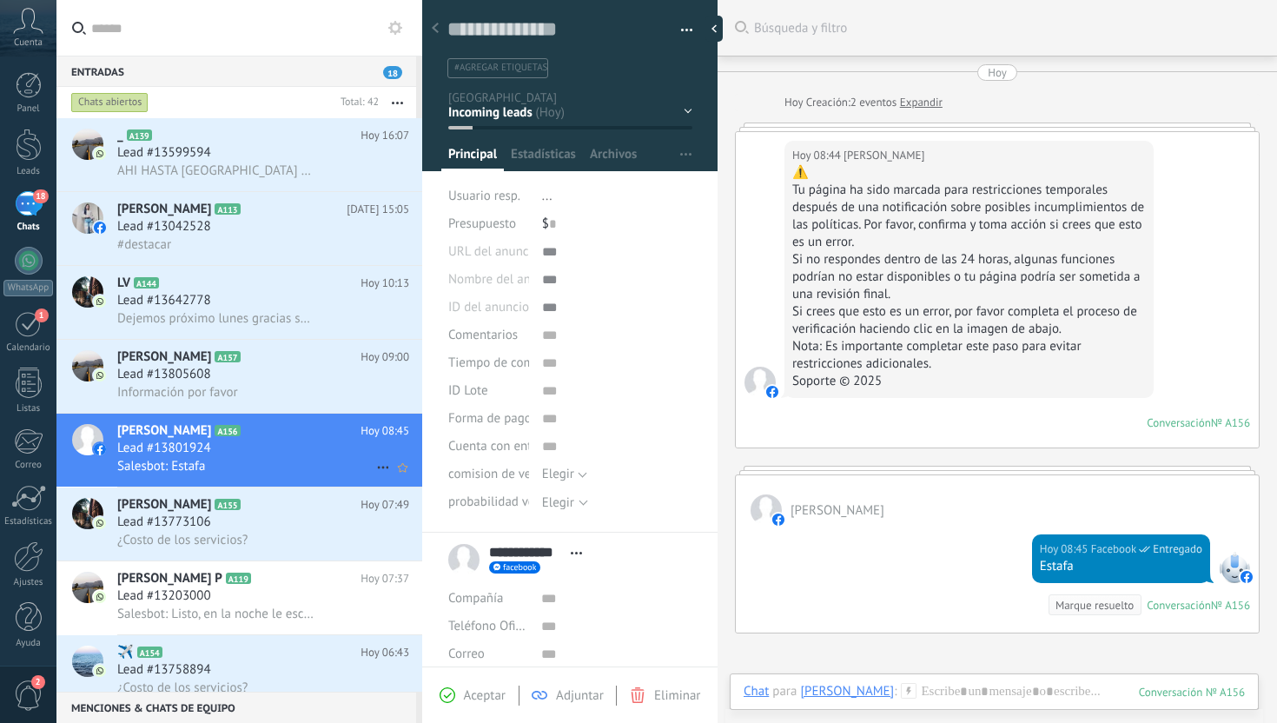
click at [375, 472] on icon at bounding box center [383, 467] width 21 height 21
click at [680, 702] on div at bounding box center [638, 361] width 1277 height 723
click at [679, 696] on span "Eliminar" at bounding box center [677, 695] width 46 height 17
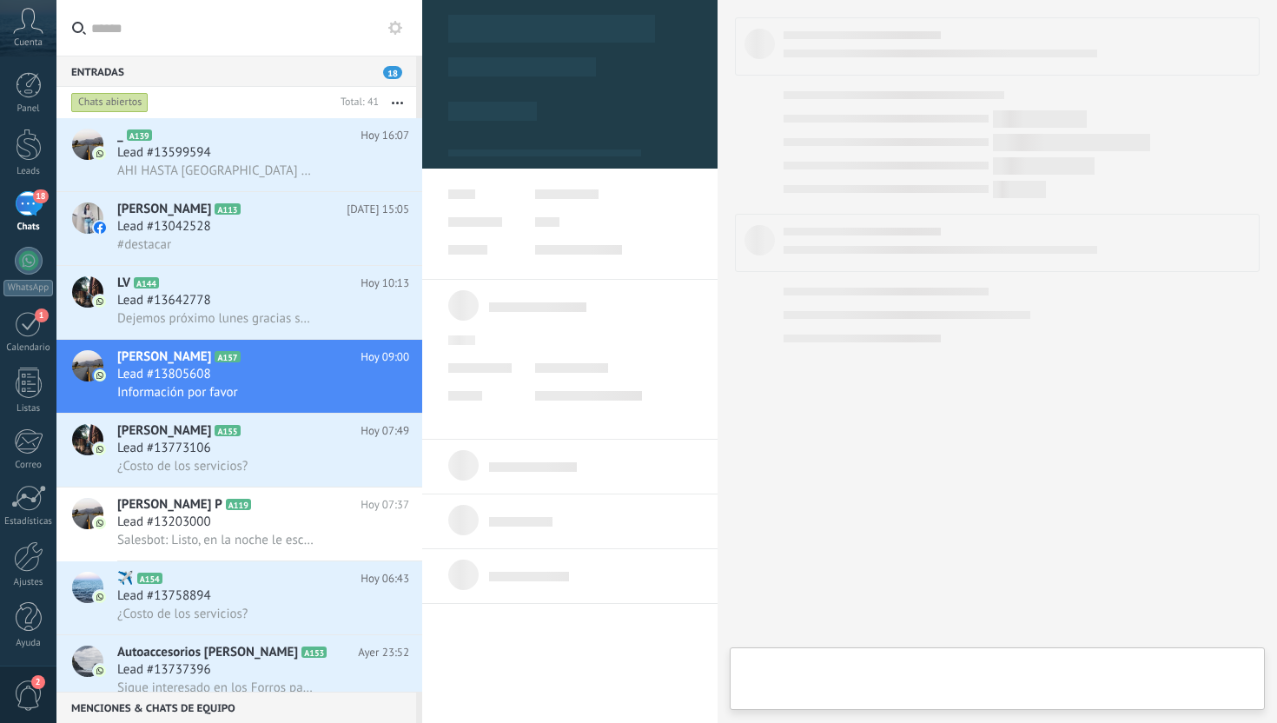
scroll to position [26, 0]
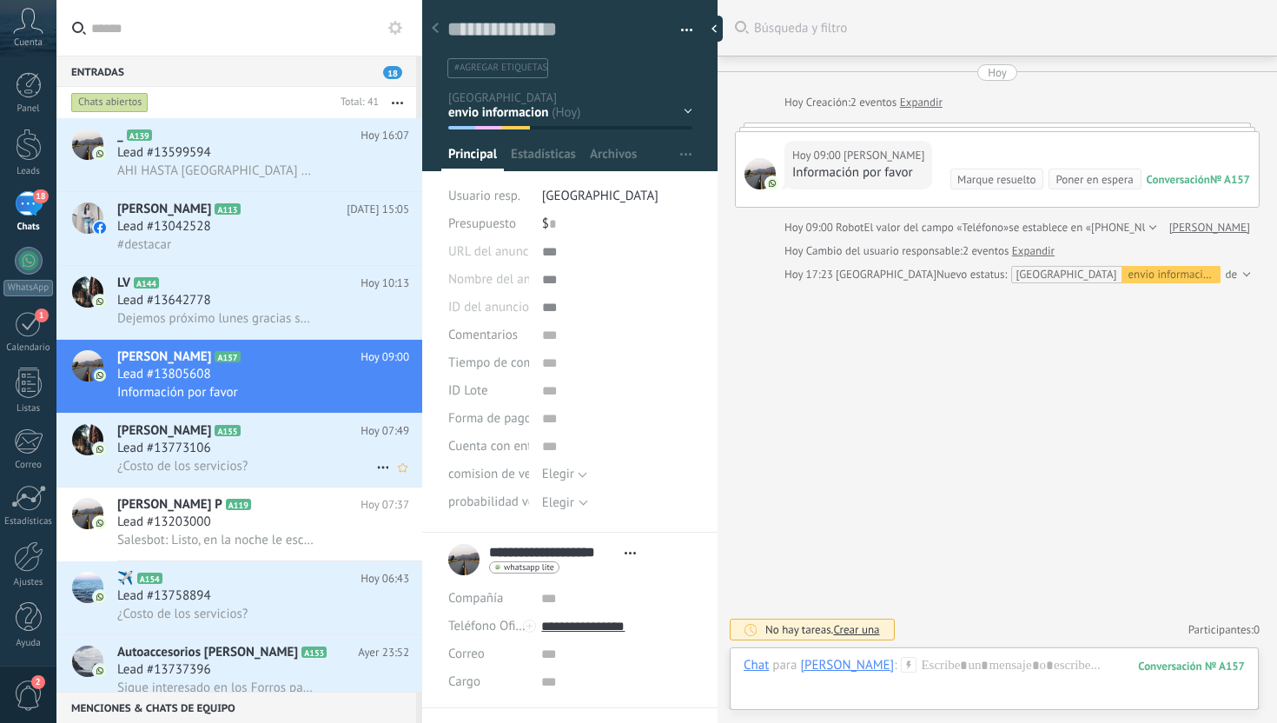
click at [272, 452] on div "Lead #13773106" at bounding box center [263, 448] width 292 height 17
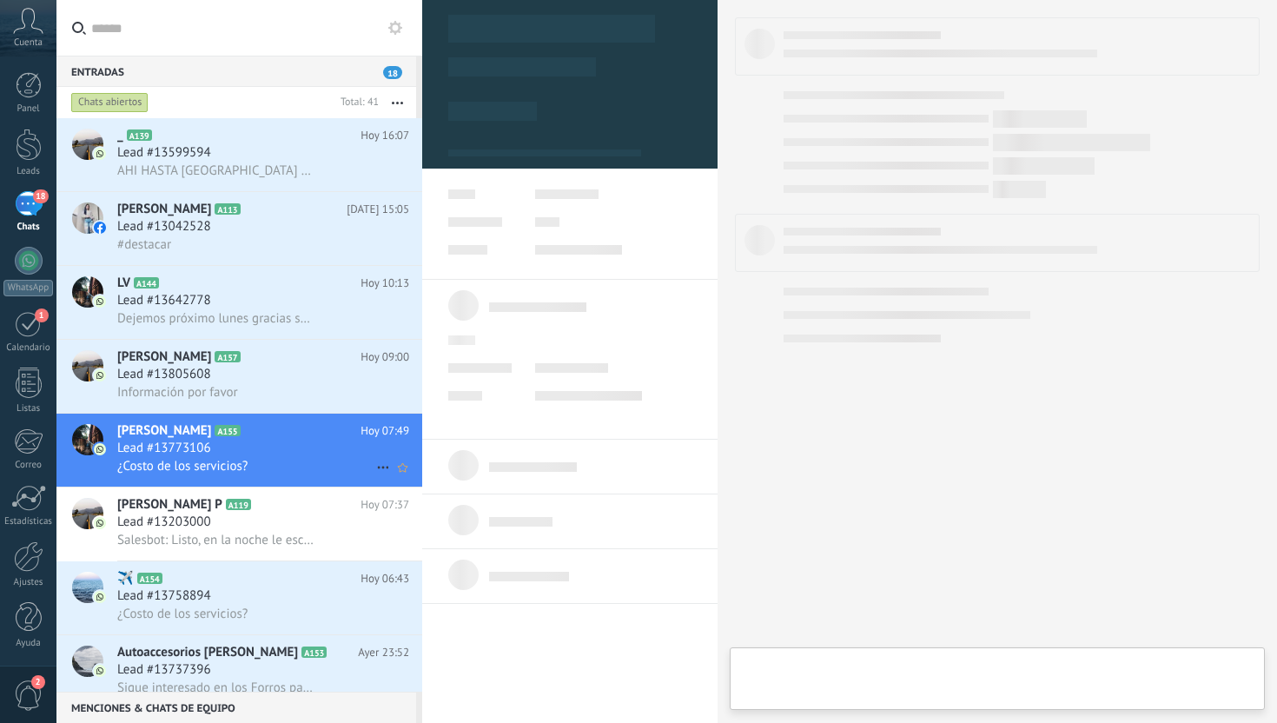
scroll to position [26, 0]
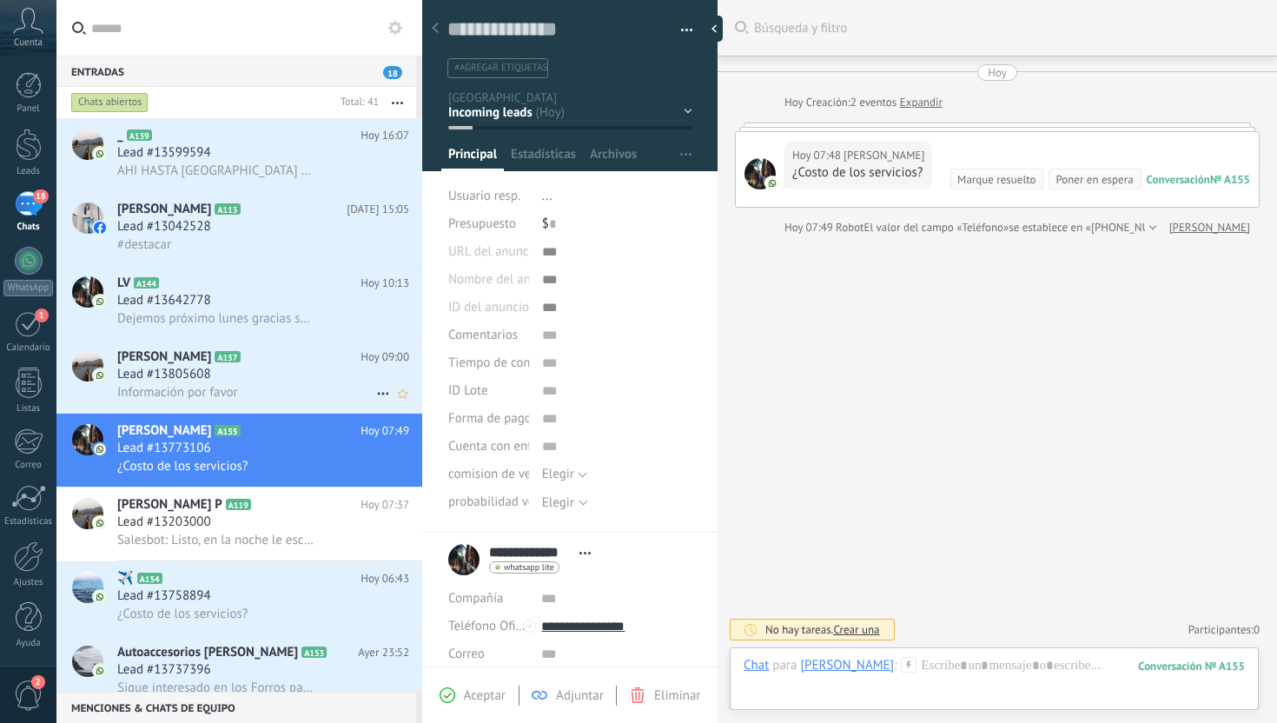
click at [297, 389] on div "Información por favor" at bounding box center [263, 392] width 292 height 18
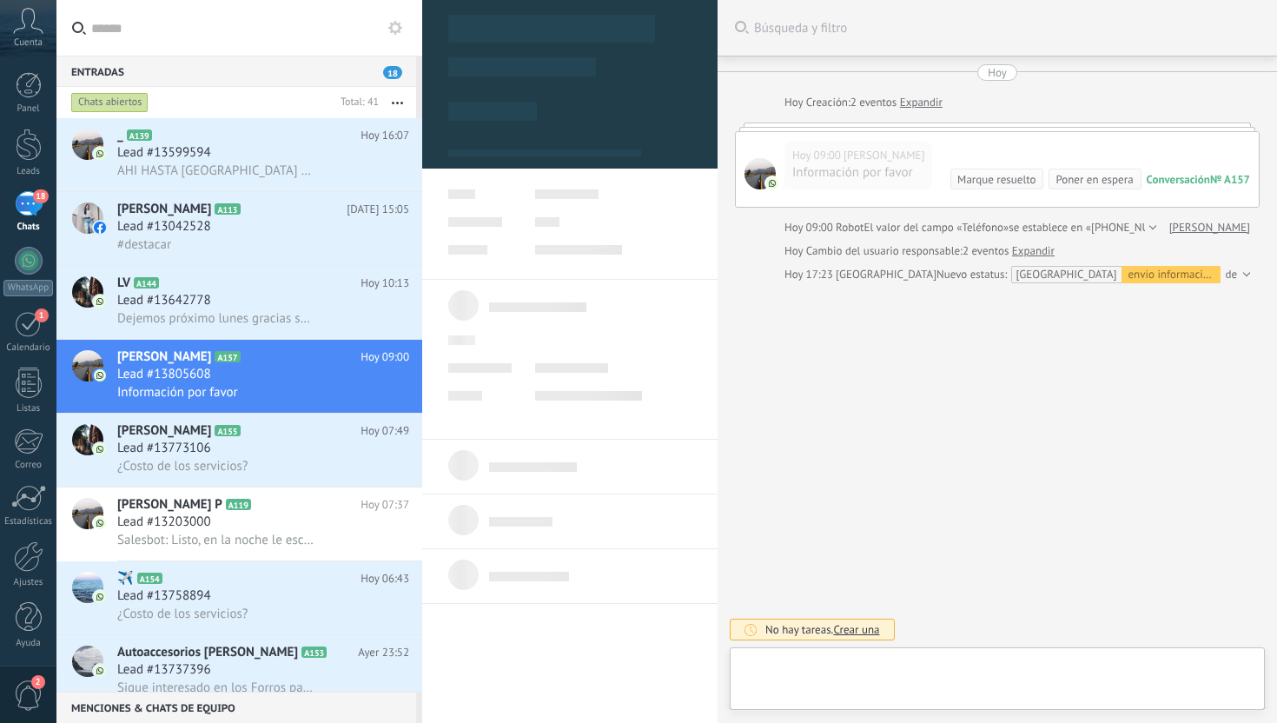
scroll to position [26, 0]
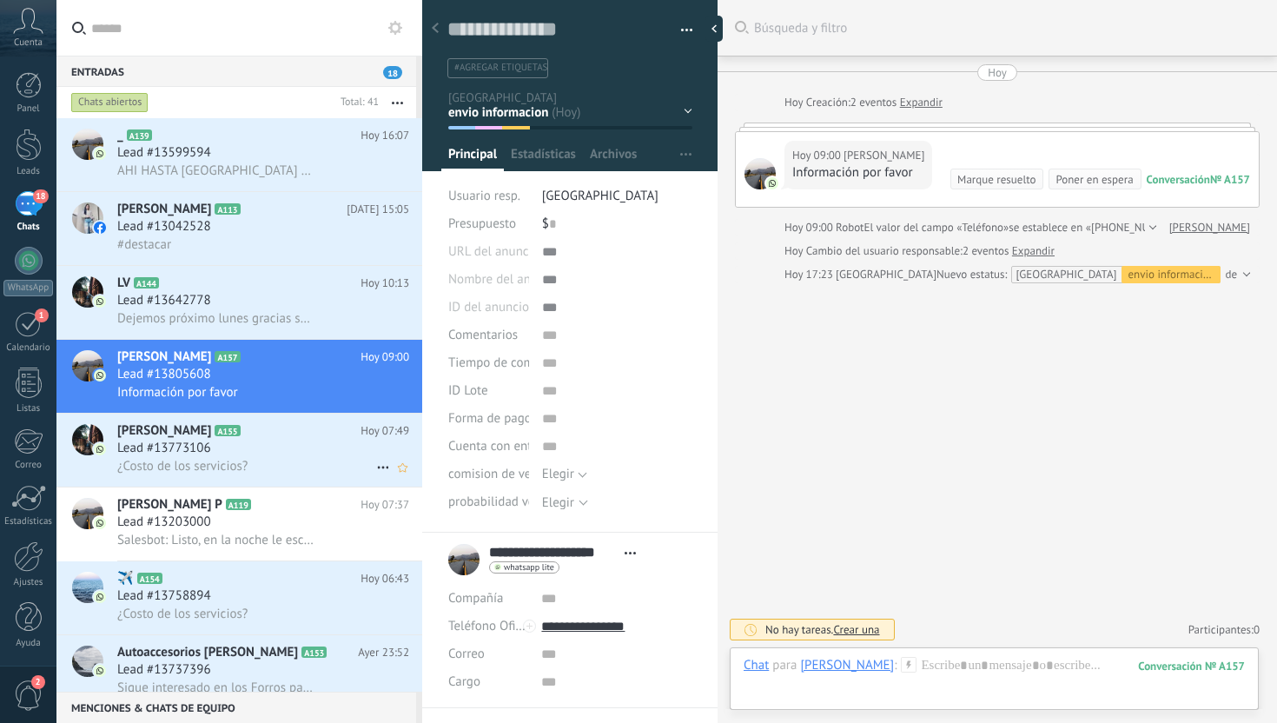
click at [297, 457] on div "Lead #13773106" at bounding box center [263, 448] width 292 height 17
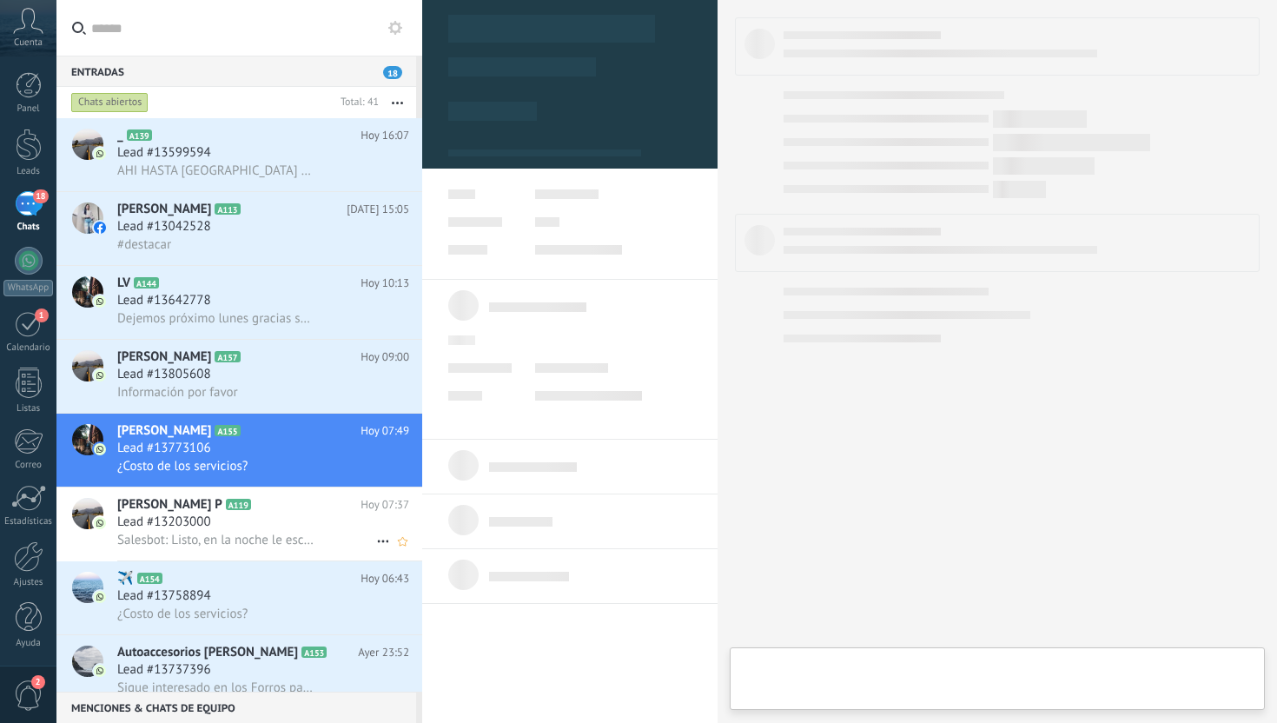
scroll to position [26, 0]
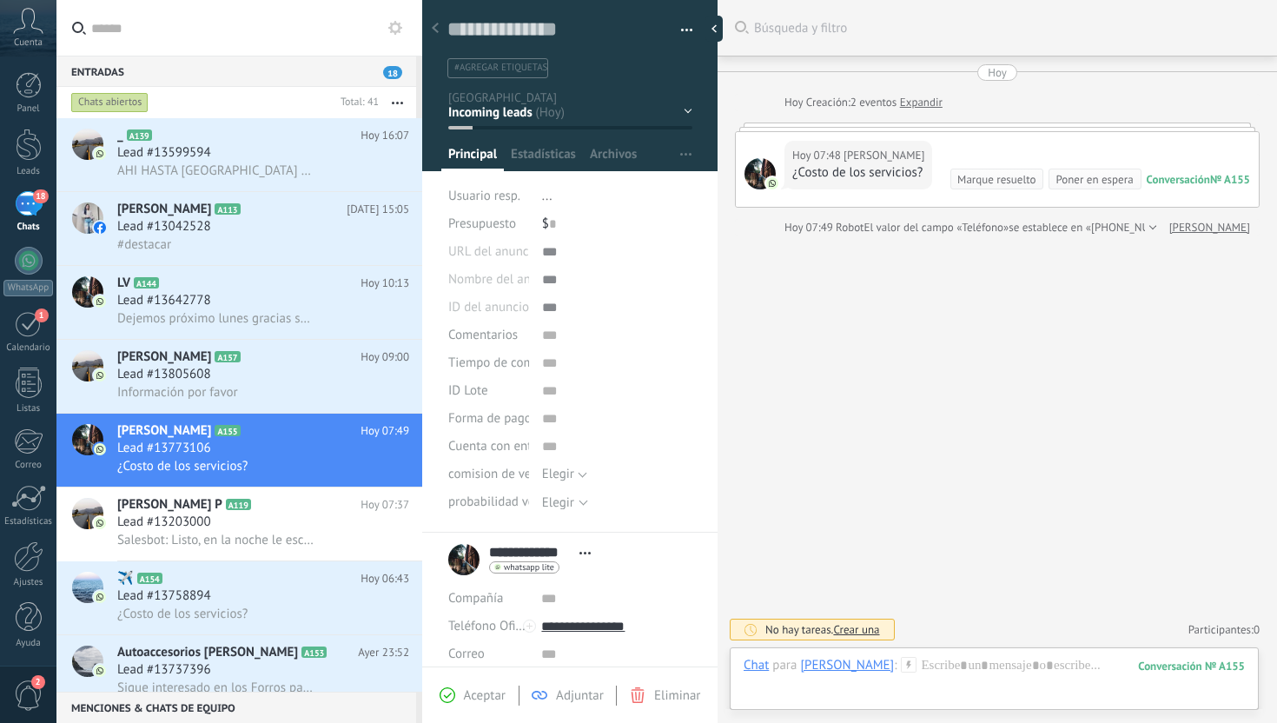
click at [0, 0] on div "Contacto inicial otros contactos envio informacion responde interesados" at bounding box center [0, 0] width 0 height 0
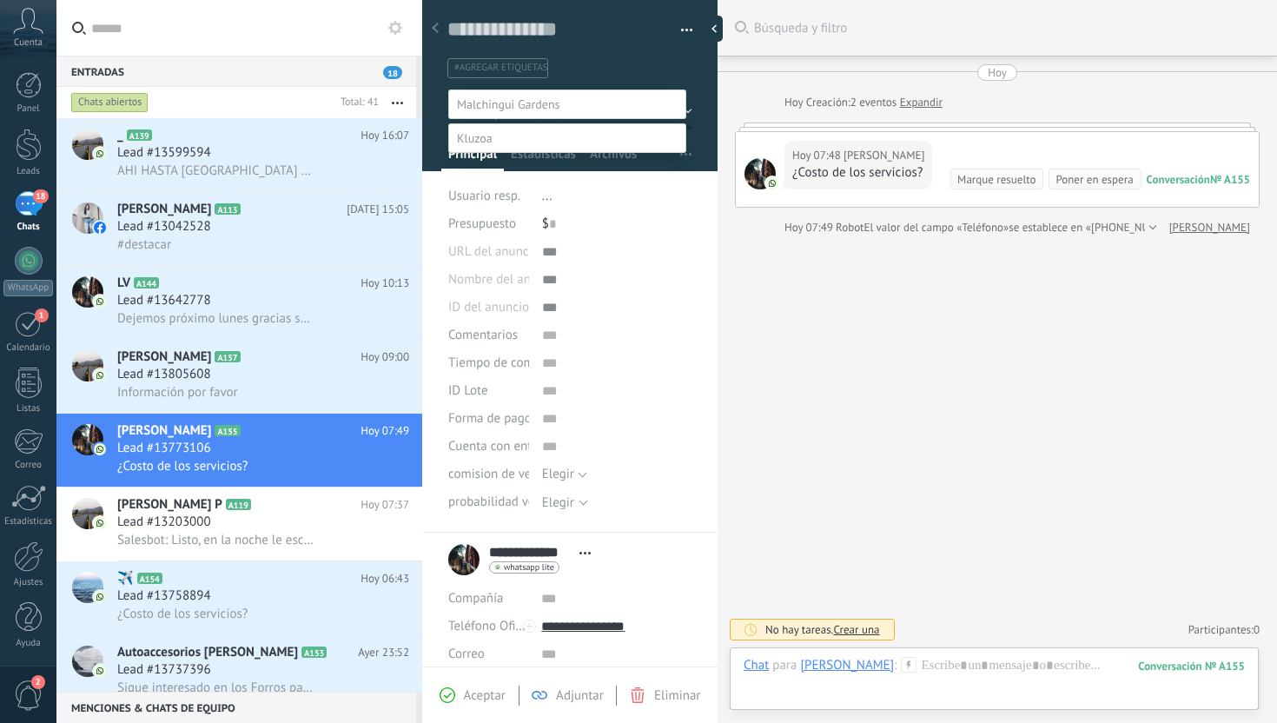
click at [0, 0] on label "envio informacion" at bounding box center [0, 0] width 0 height 0
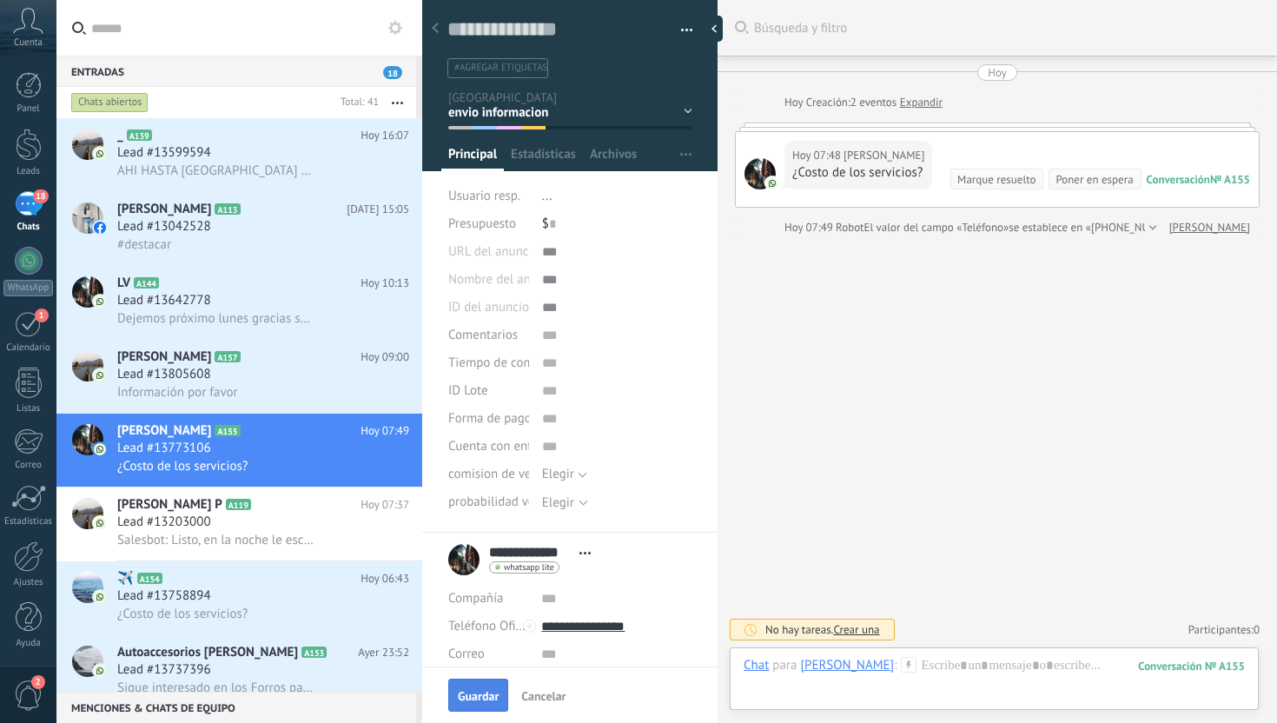
click at [487, 702] on span "Guardar" at bounding box center [478, 696] width 41 height 12
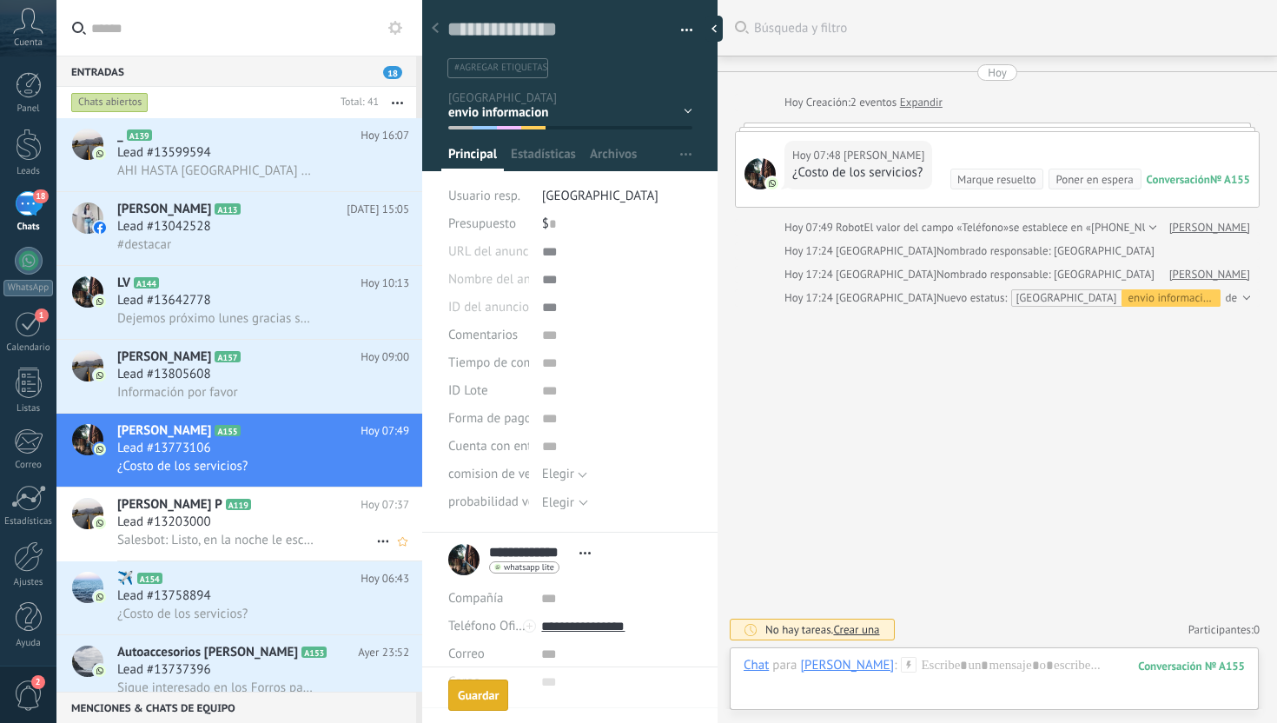
click at [300, 546] on span "Salesbot: Listo, en la noche le escribo entonces." at bounding box center [215, 540] width 196 height 17
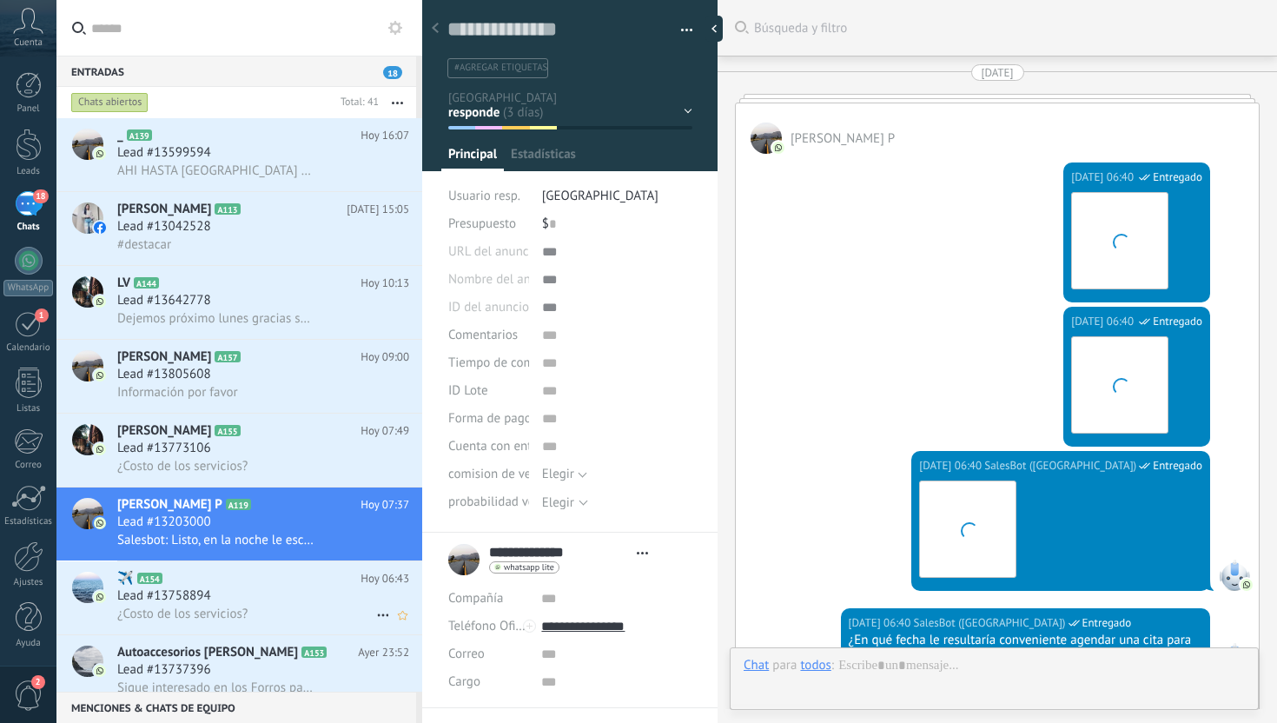
click at [279, 618] on div "¿Costo de los servicios?" at bounding box center [263, 614] width 292 height 18
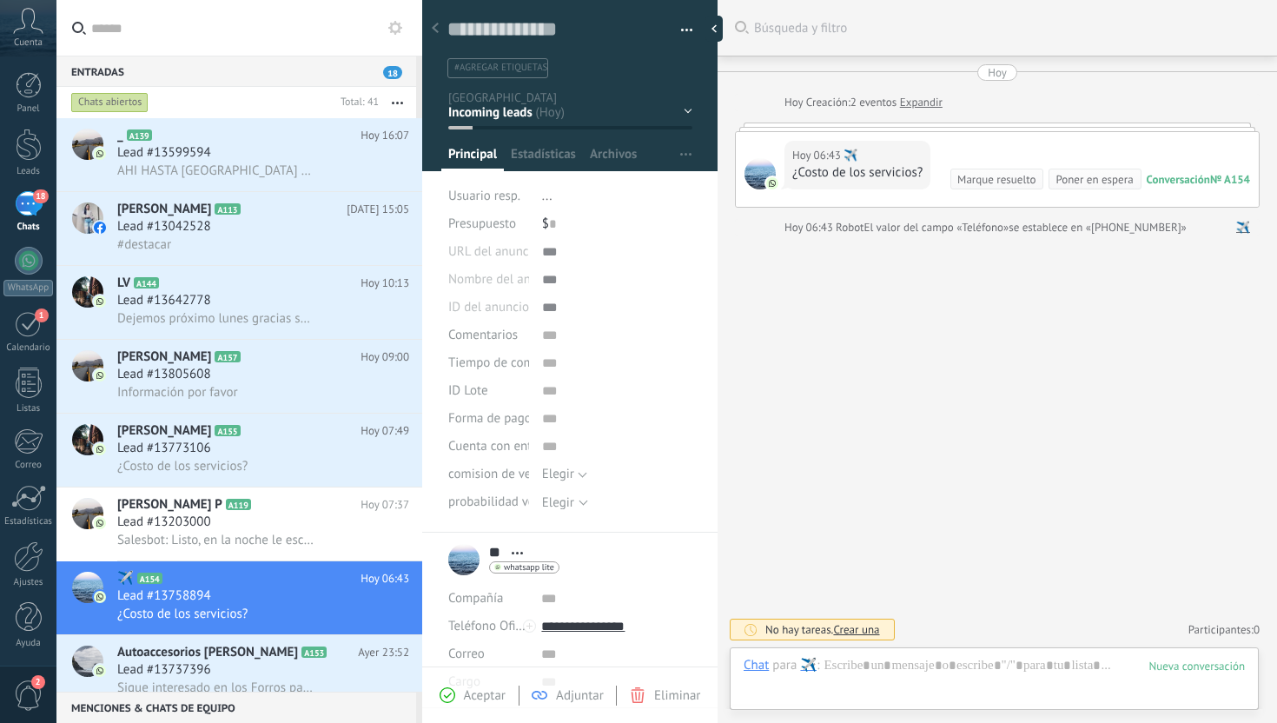
scroll to position [26, 0]
click at [0, 0] on div "Contacto inicial otros contactos envio informacion responde interesados" at bounding box center [0, 0] width 0 height 0
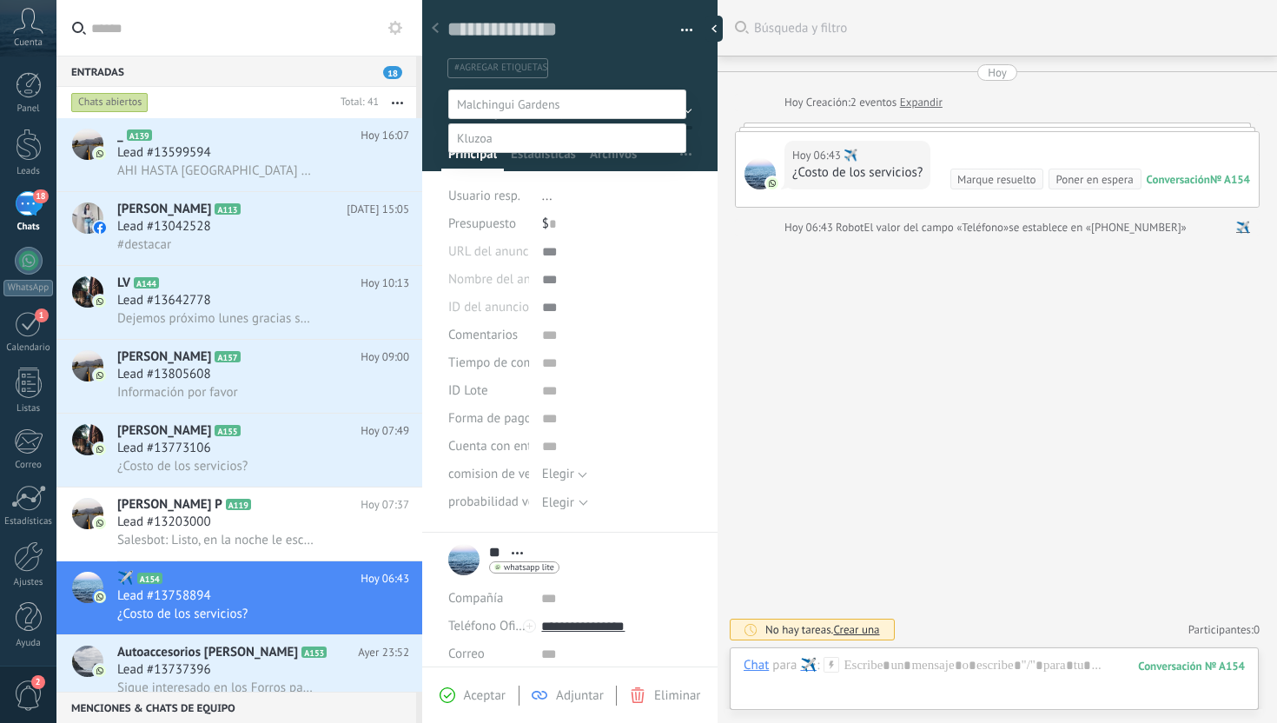
click at [0, 0] on label "envio informacion" at bounding box center [0, 0] width 0 height 0
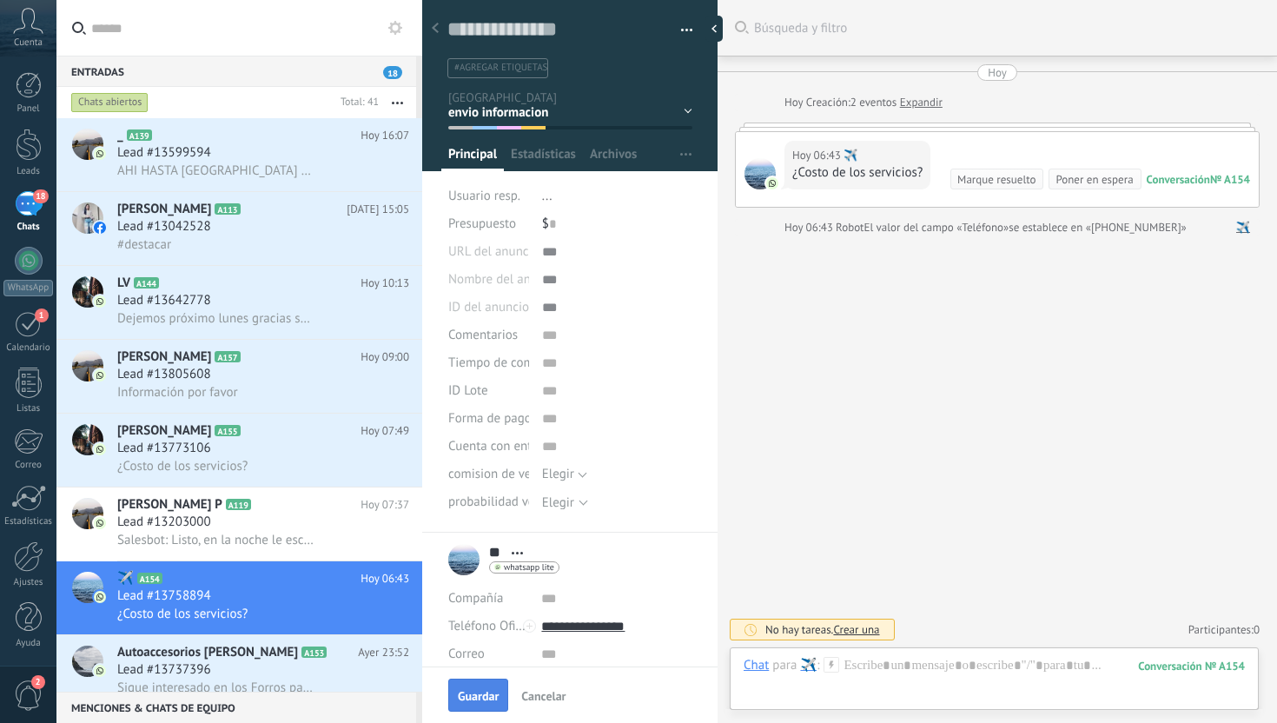
click at [477, 694] on span "Guardar" at bounding box center [478, 696] width 41 height 12
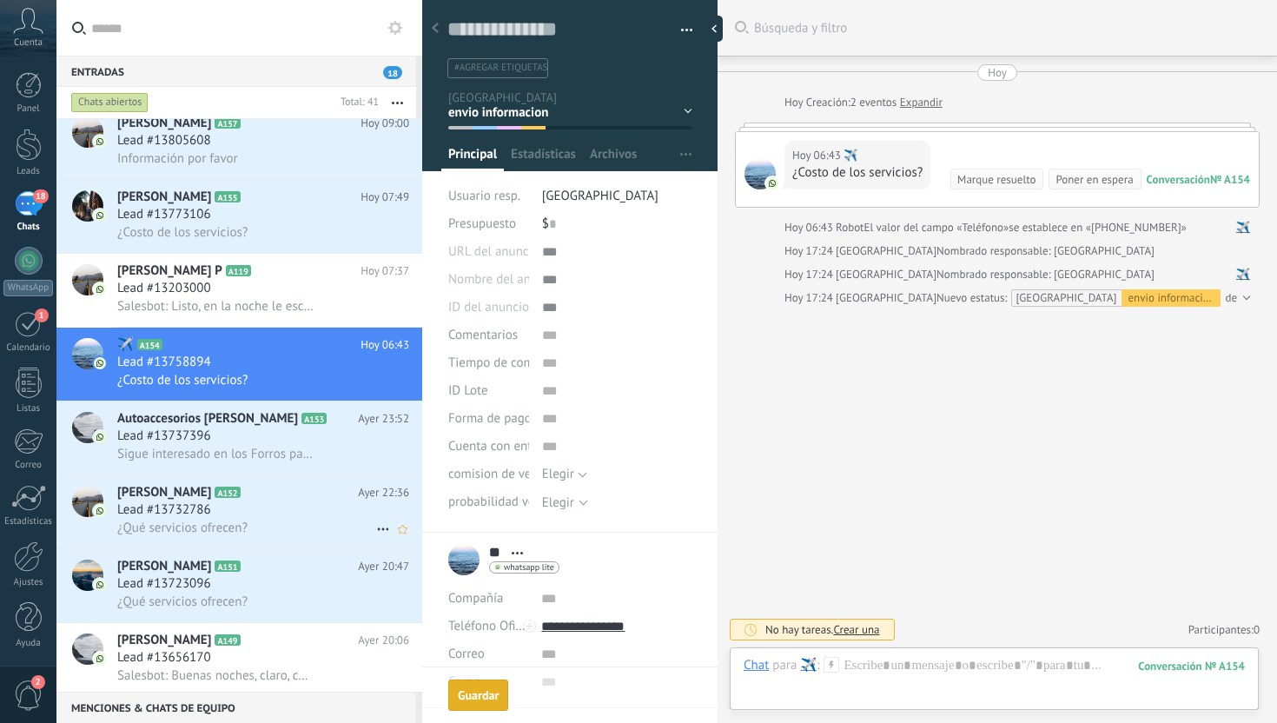
scroll to position [258, 0]
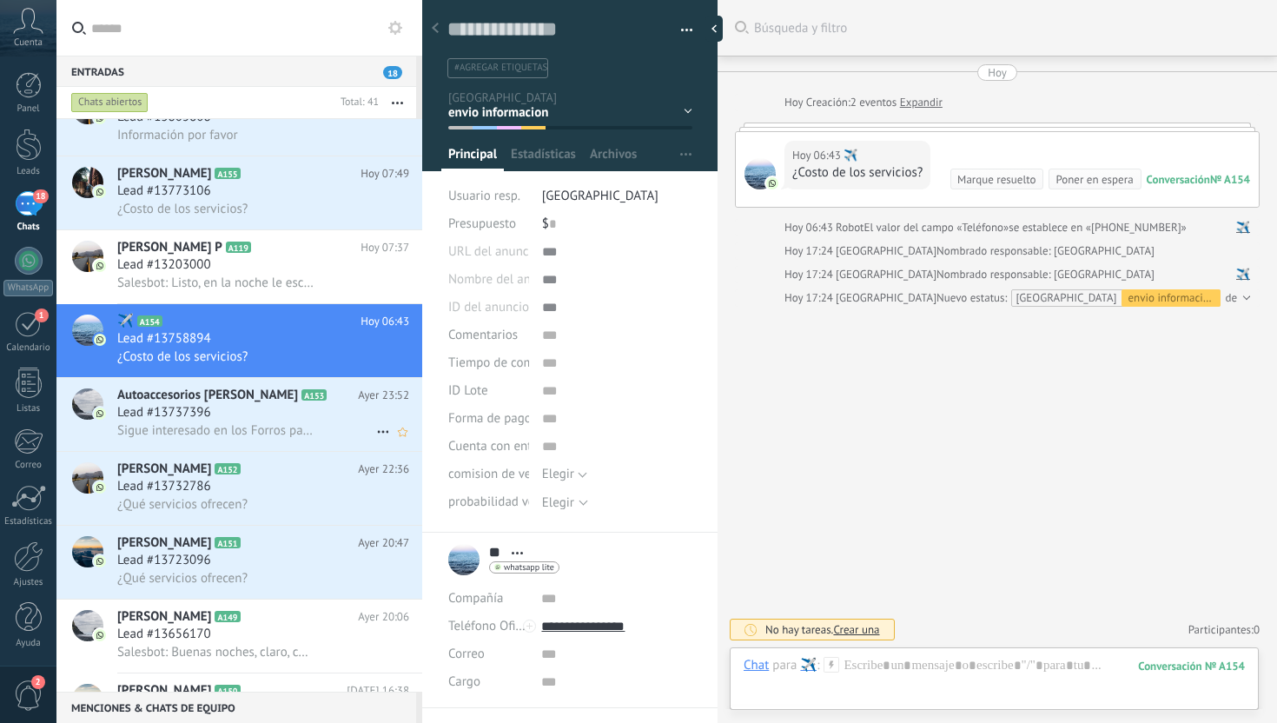
click at [377, 434] on use at bounding box center [382, 432] width 11 height 3
click at [318, 418] on div at bounding box center [638, 361] width 1277 height 723
click at [318, 418] on div "Lead #13737396" at bounding box center [263, 412] width 292 height 17
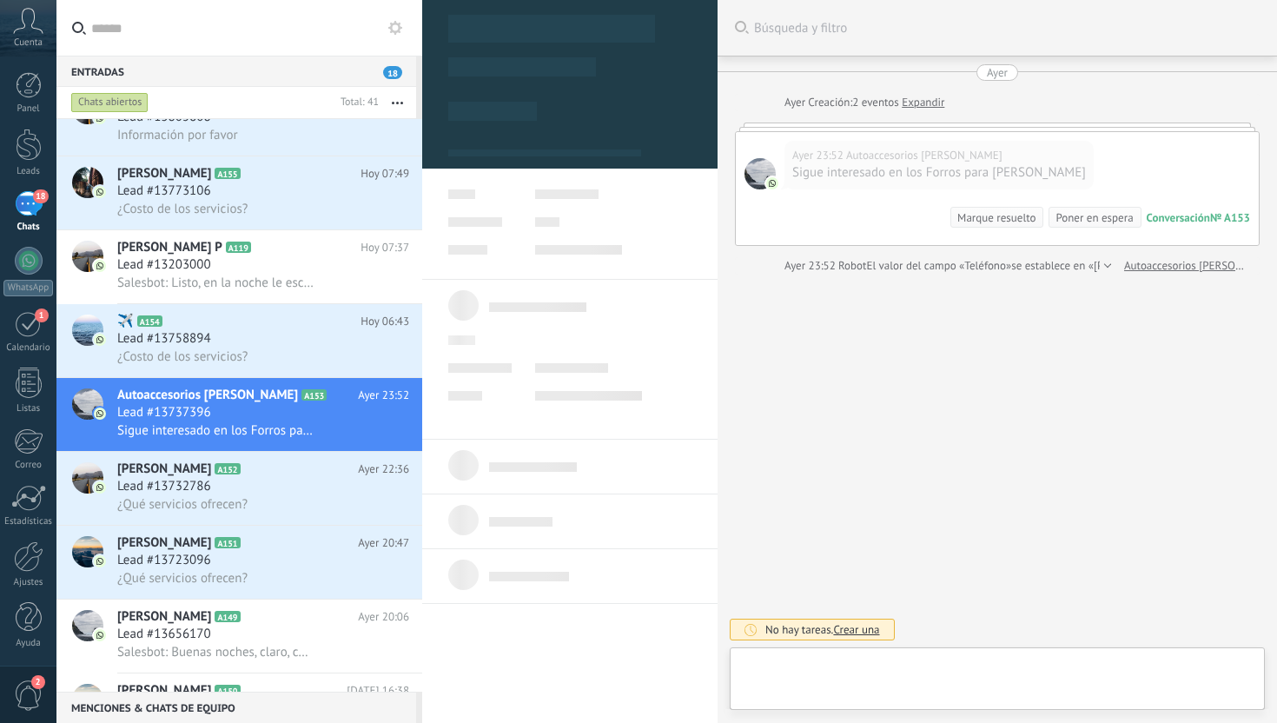
scroll to position [26, 0]
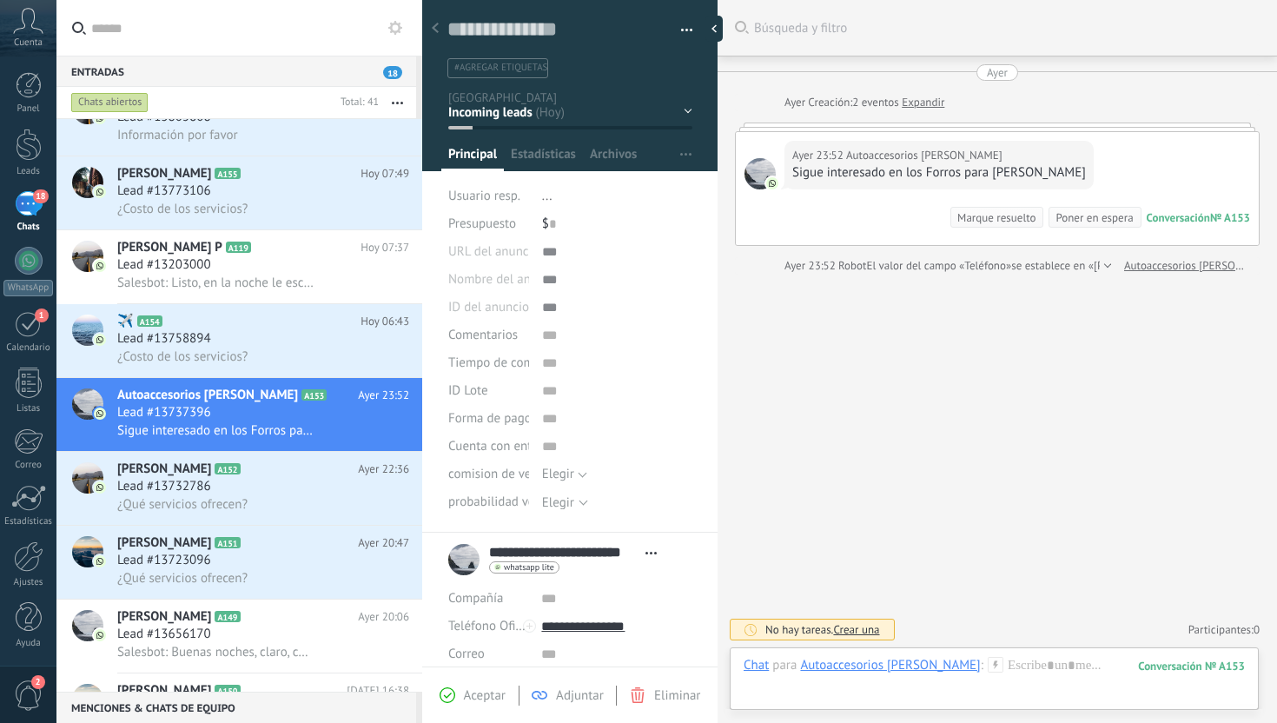
click at [669, 699] on span "Eliminar" at bounding box center [677, 695] width 46 height 17
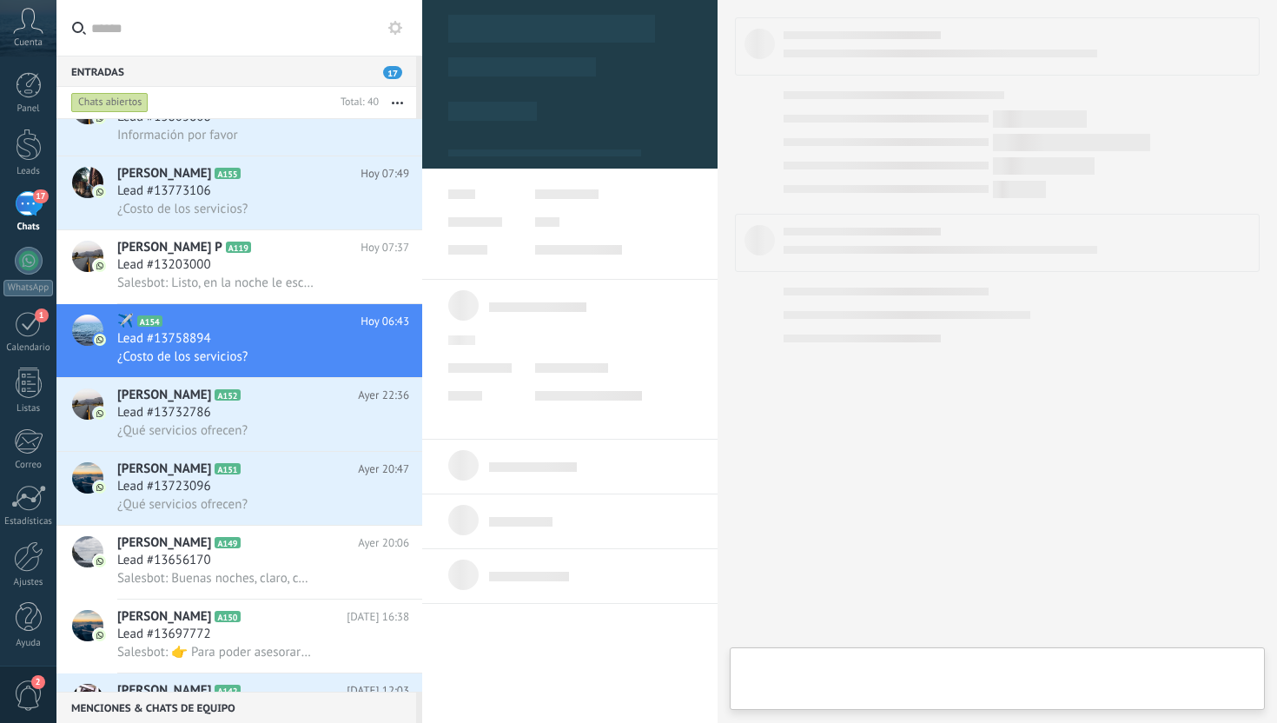
scroll to position [26, 0]
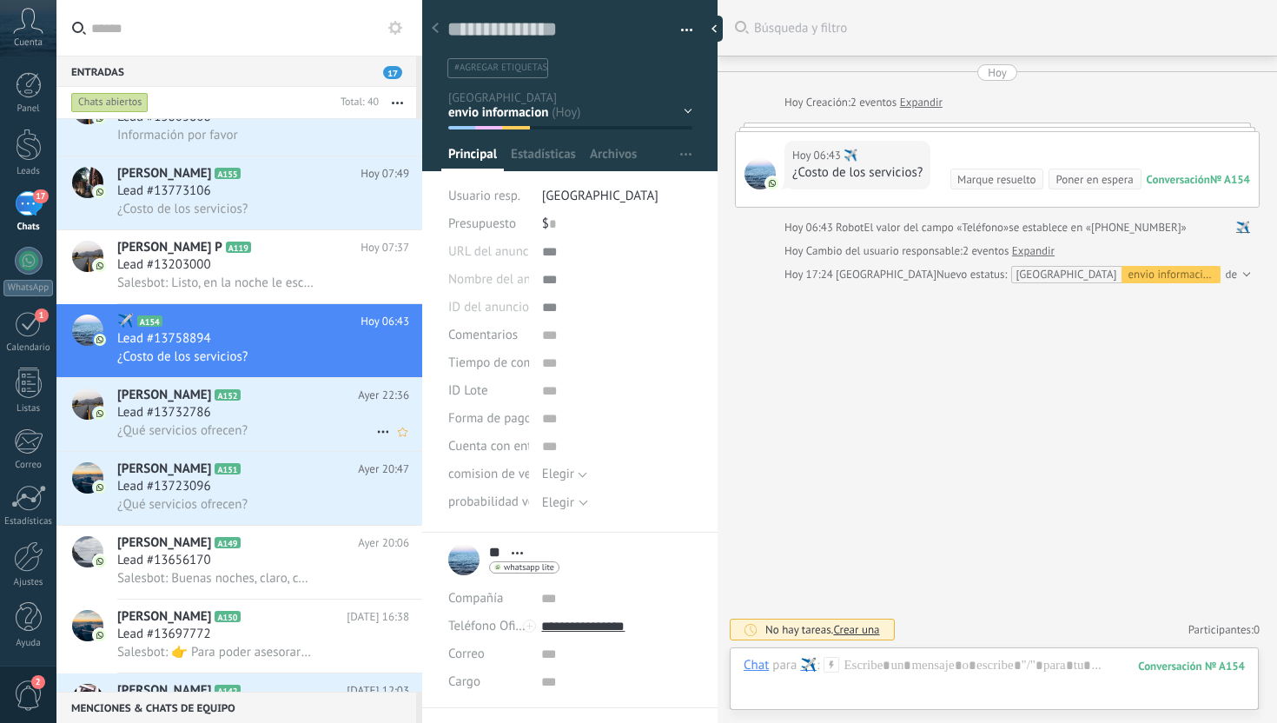
click at [275, 421] on div "Lead #13732786" at bounding box center [263, 412] width 292 height 17
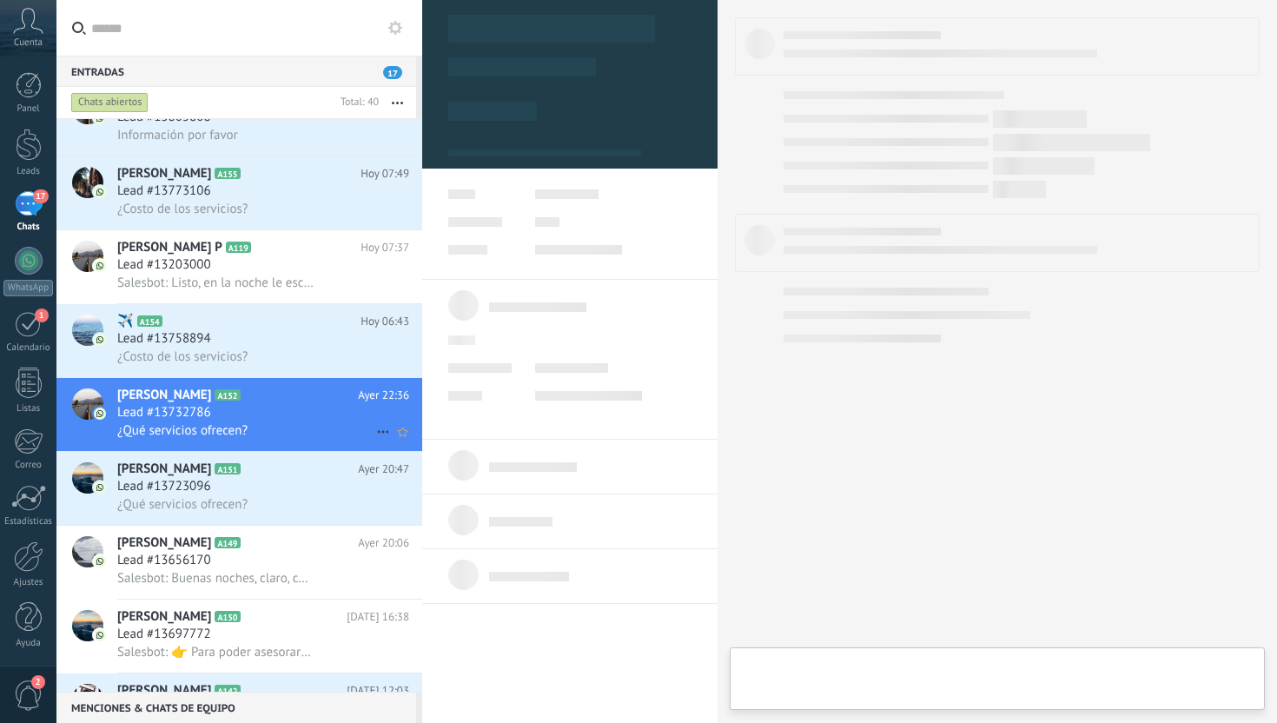
scroll to position [26, 0]
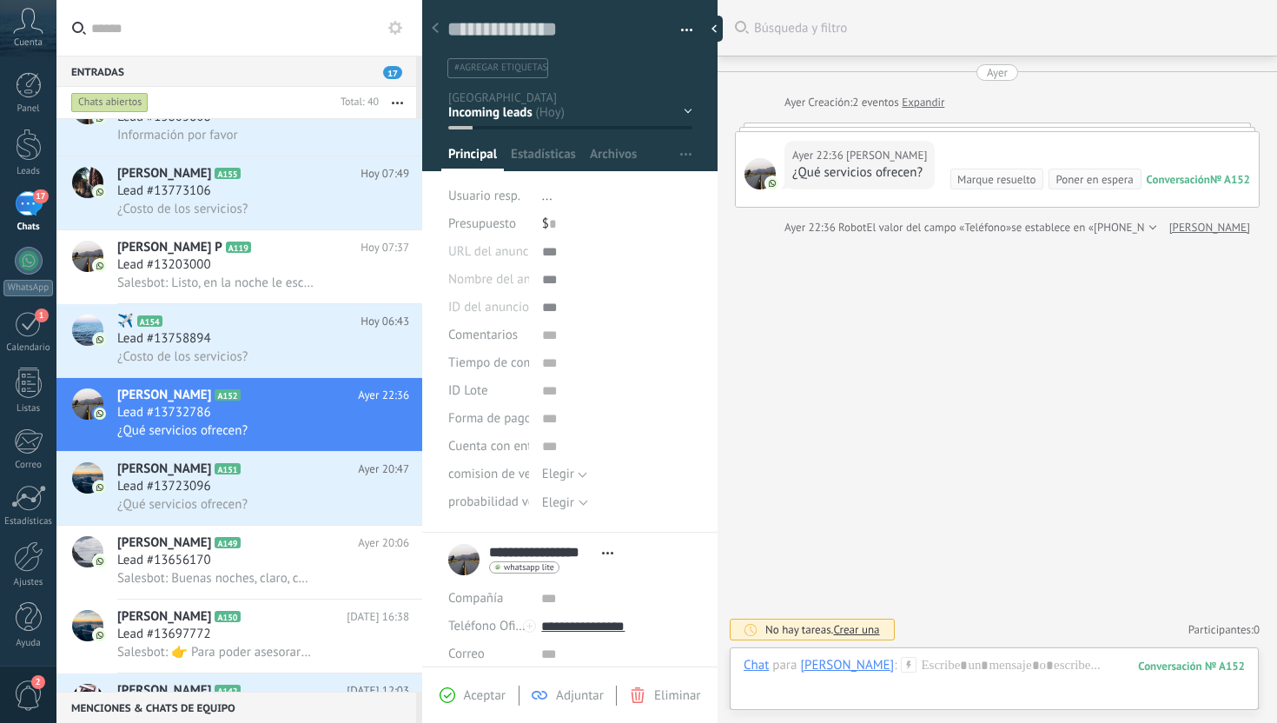
click at [0, 0] on div "Contacto inicial otros contactos envio informacion responde interesados" at bounding box center [0, 0] width 0 height 0
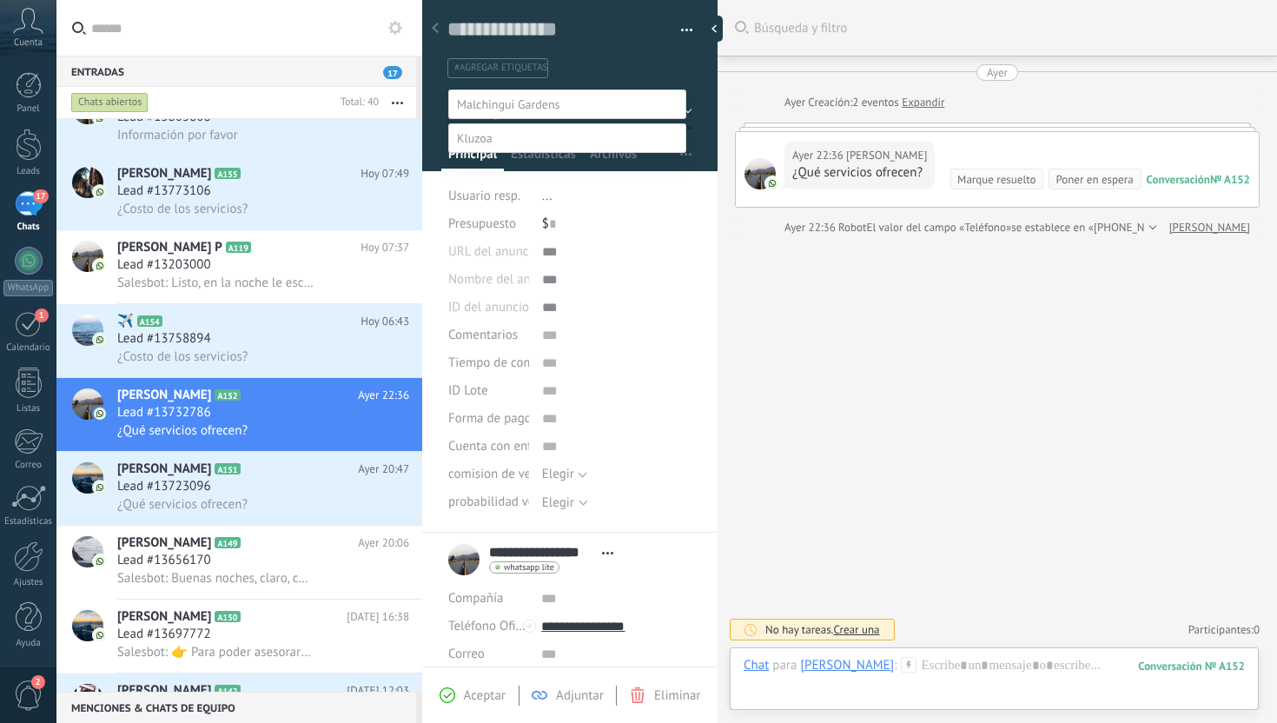
click at [0, 0] on label "envio informacion" at bounding box center [0, 0] width 0 height 0
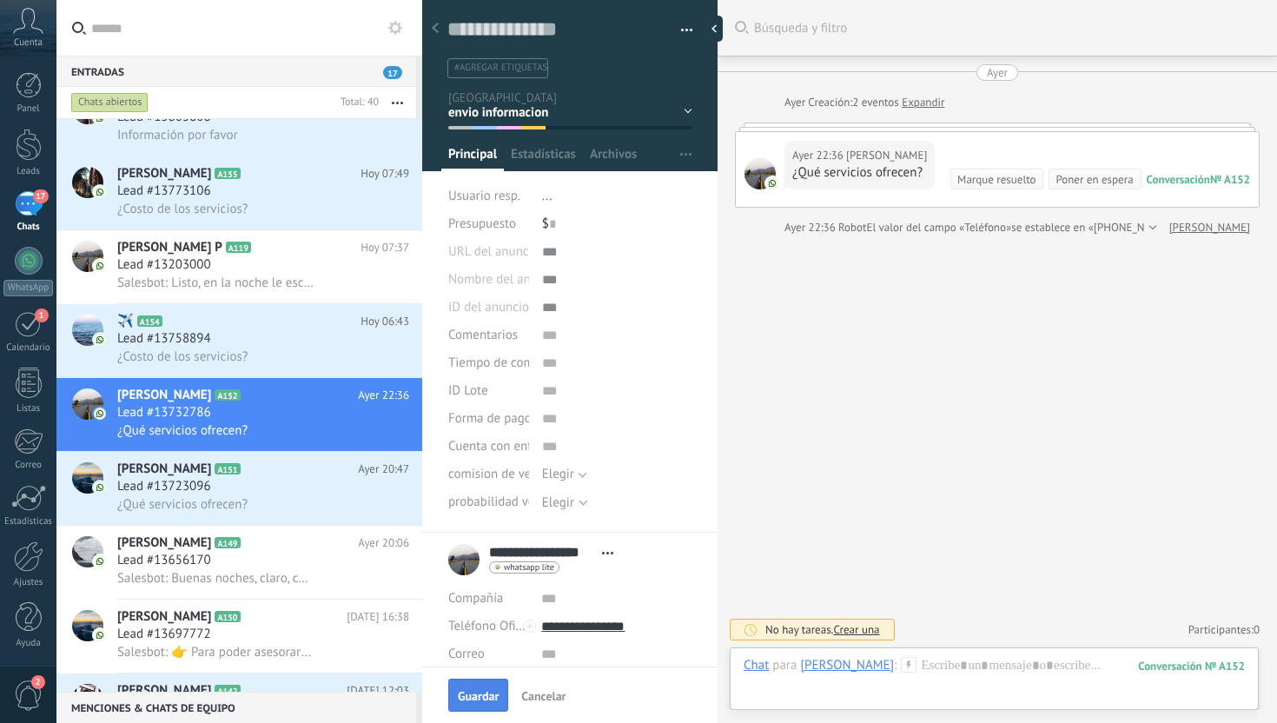
click at [485, 690] on span "Guardar" at bounding box center [478, 696] width 41 height 12
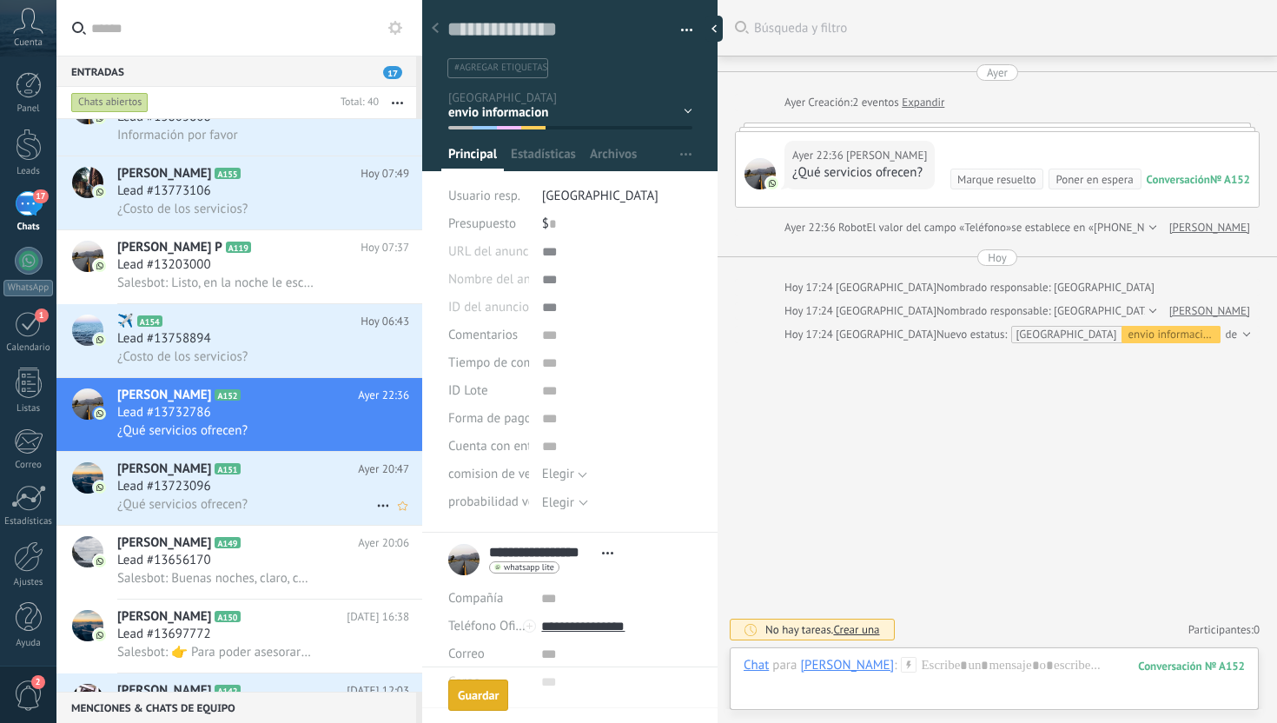
click at [318, 491] on div "Lead #13723096" at bounding box center [263, 486] width 292 height 17
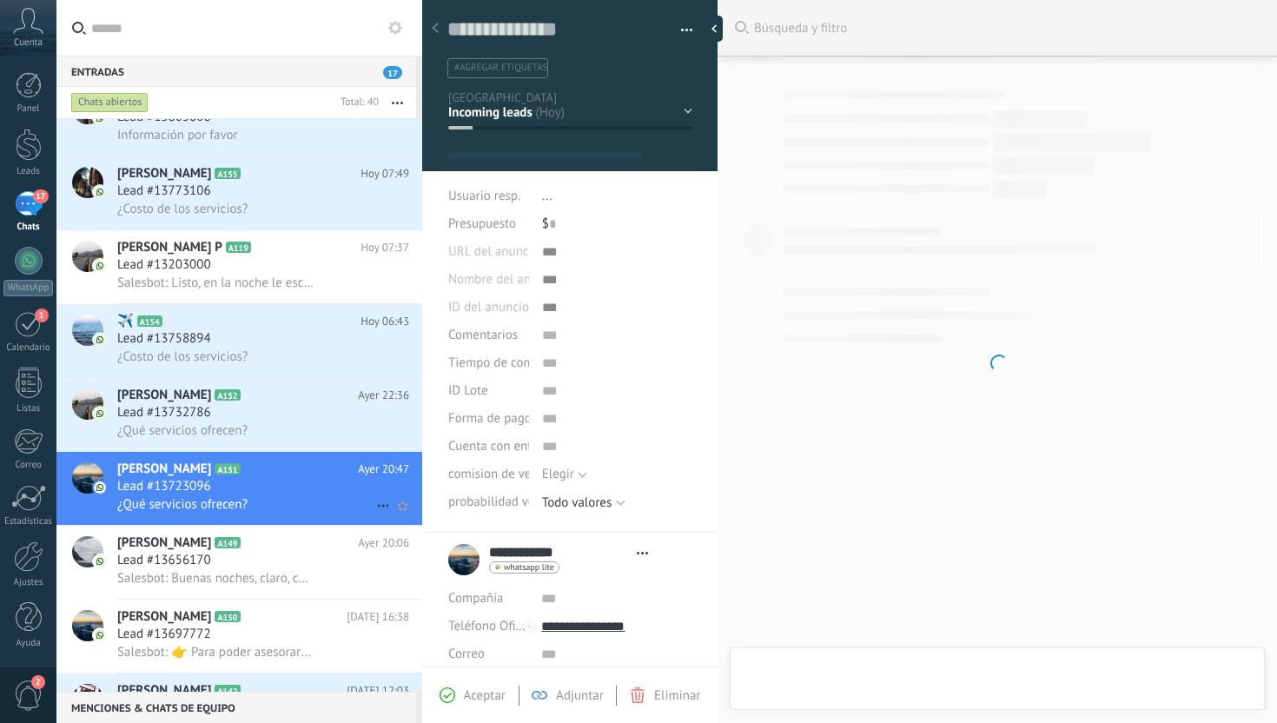
scroll to position [26, 0]
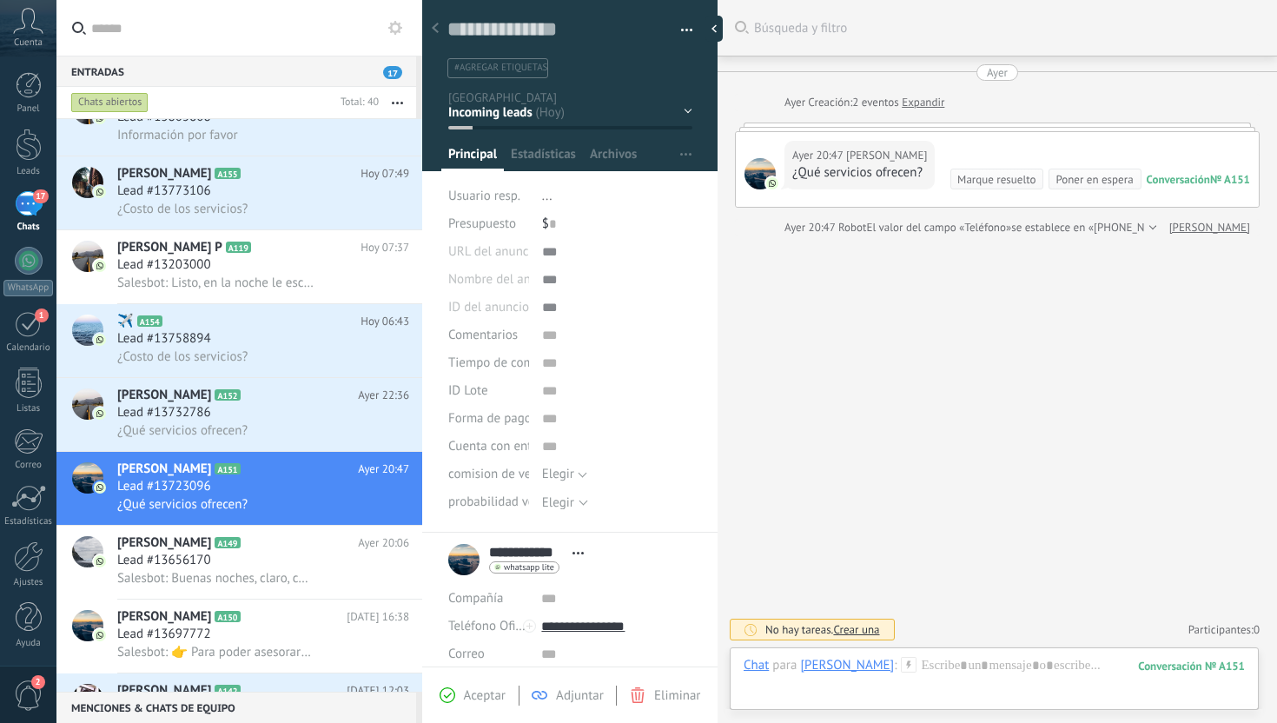
click at [0, 0] on div "Contacto inicial otros contactos envio informacion responde interesados" at bounding box center [0, 0] width 0 height 0
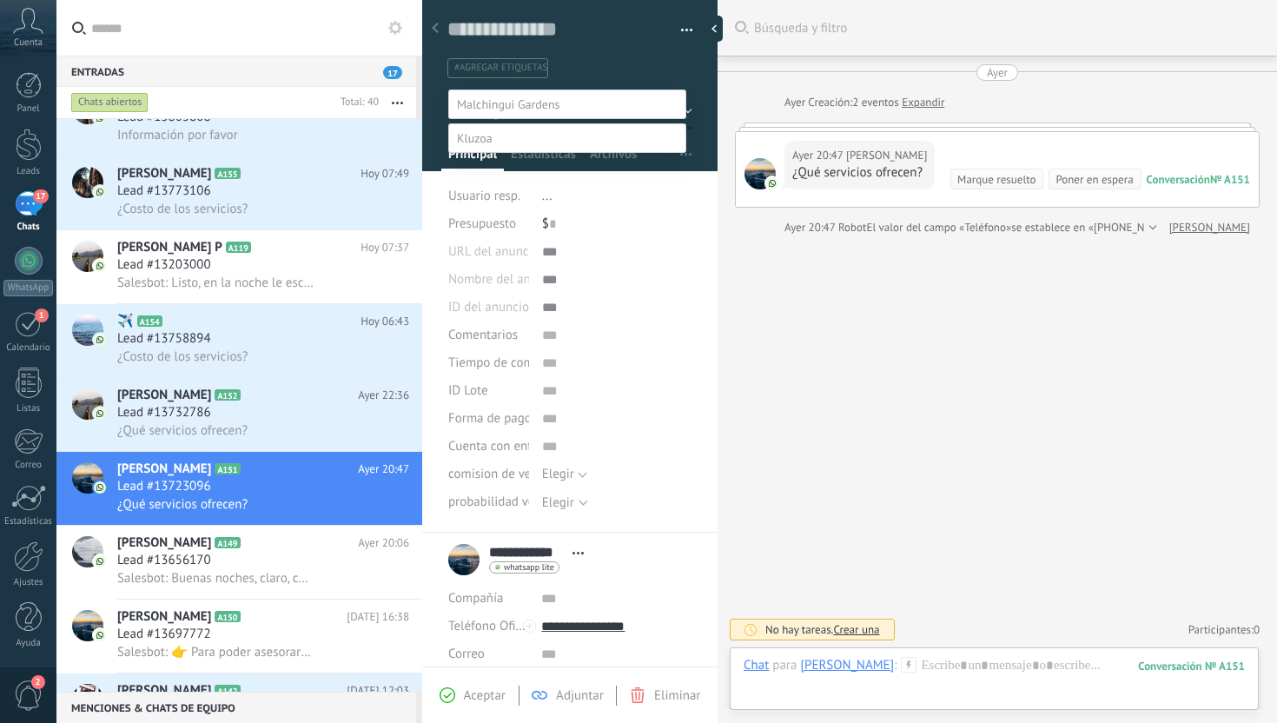
click at [0, 0] on label "envio informacion" at bounding box center [0, 0] width 0 height 0
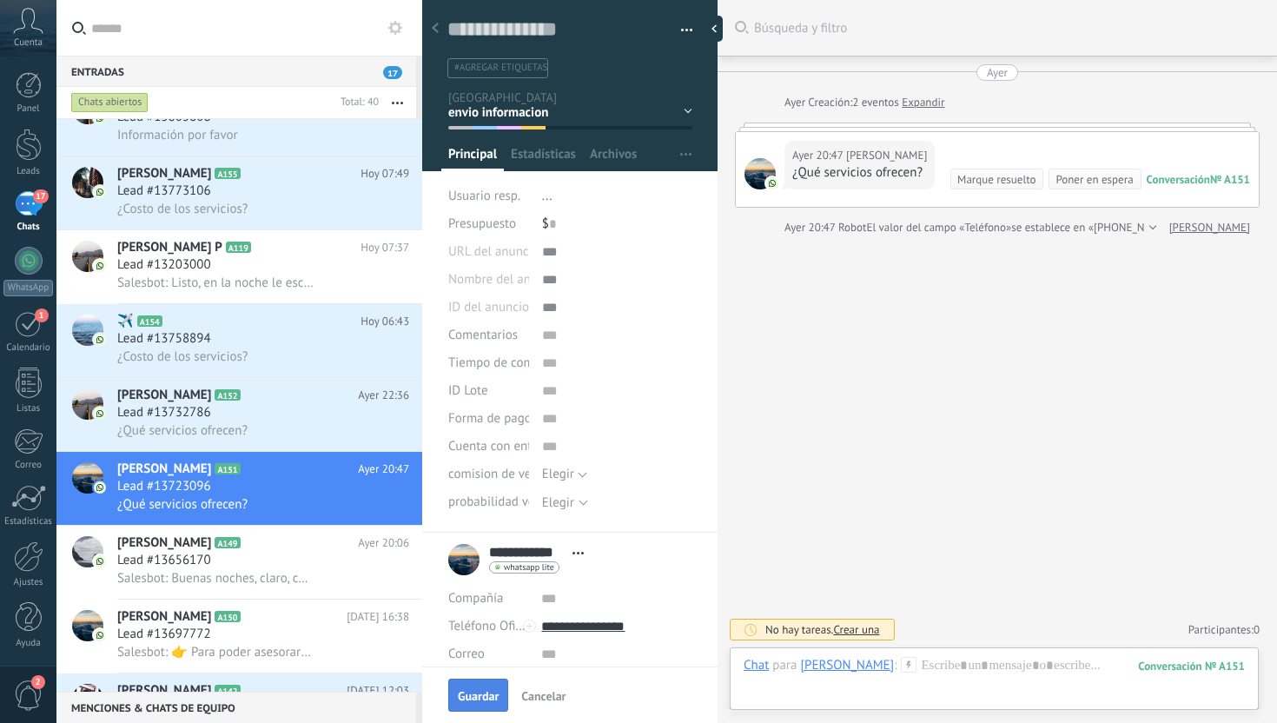
click at [491, 685] on button "Guardar" at bounding box center [478, 695] width 60 height 33
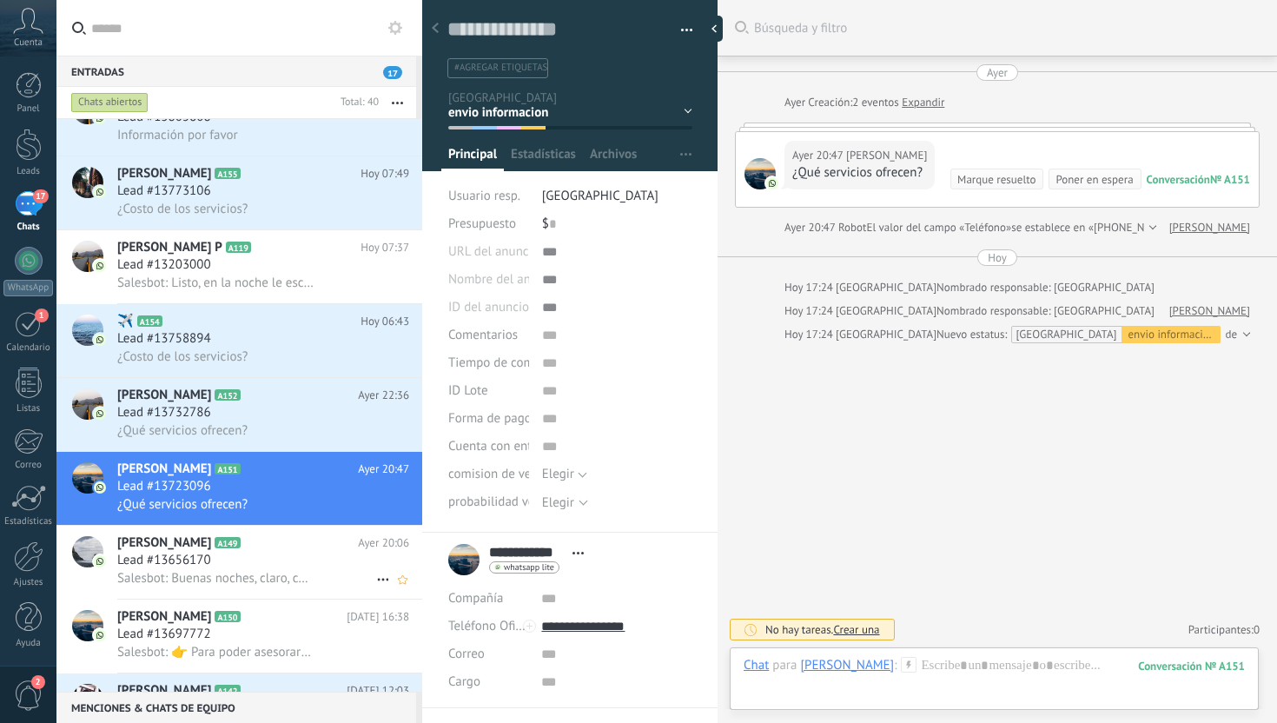
click at [235, 569] on div "Lead #13656170" at bounding box center [263, 560] width 292 height 17
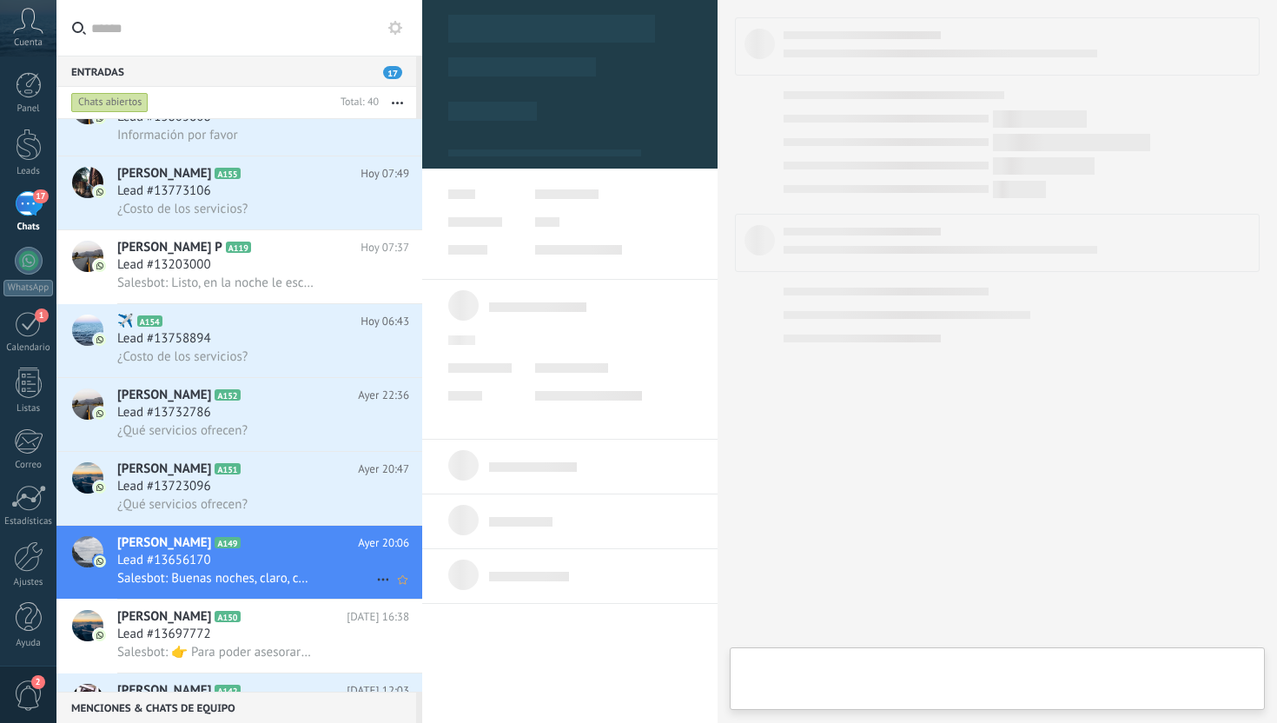
type textarea "**********"
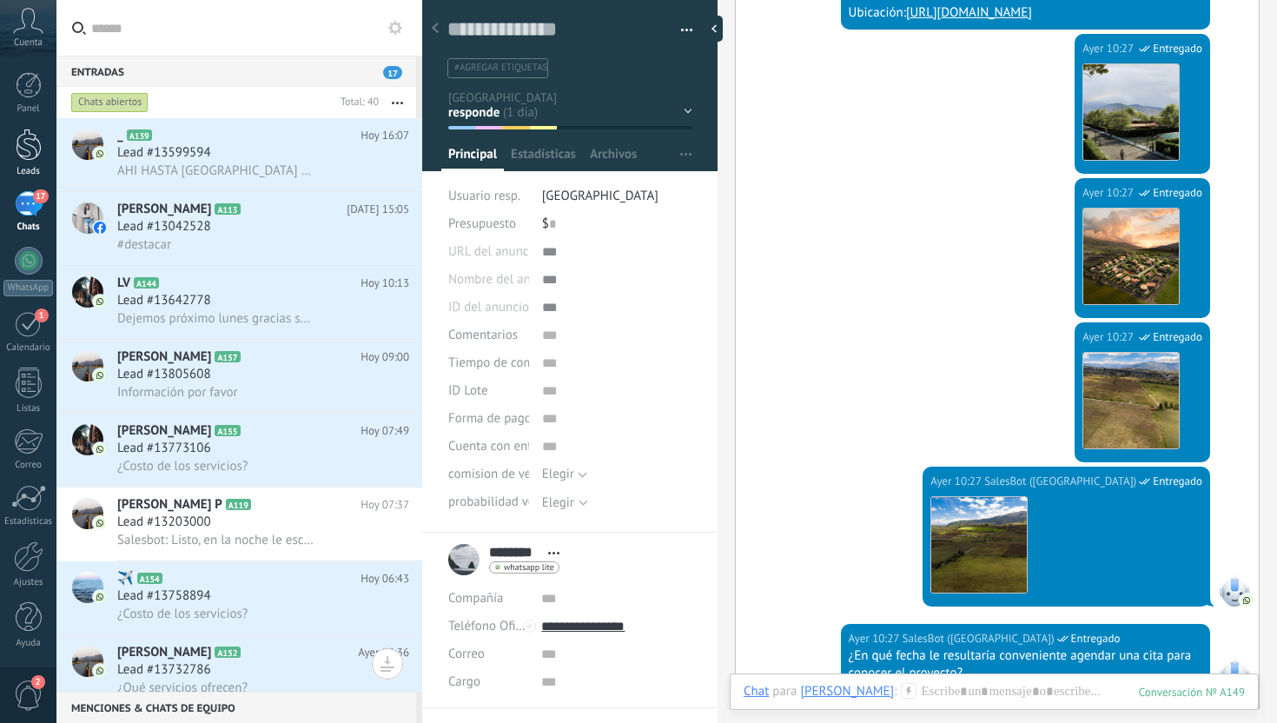
click at [28, 142] on div at bounding box center [29, 145] width 26 height 32
